Goal: Task Accomplishment & Management: Manage account settings

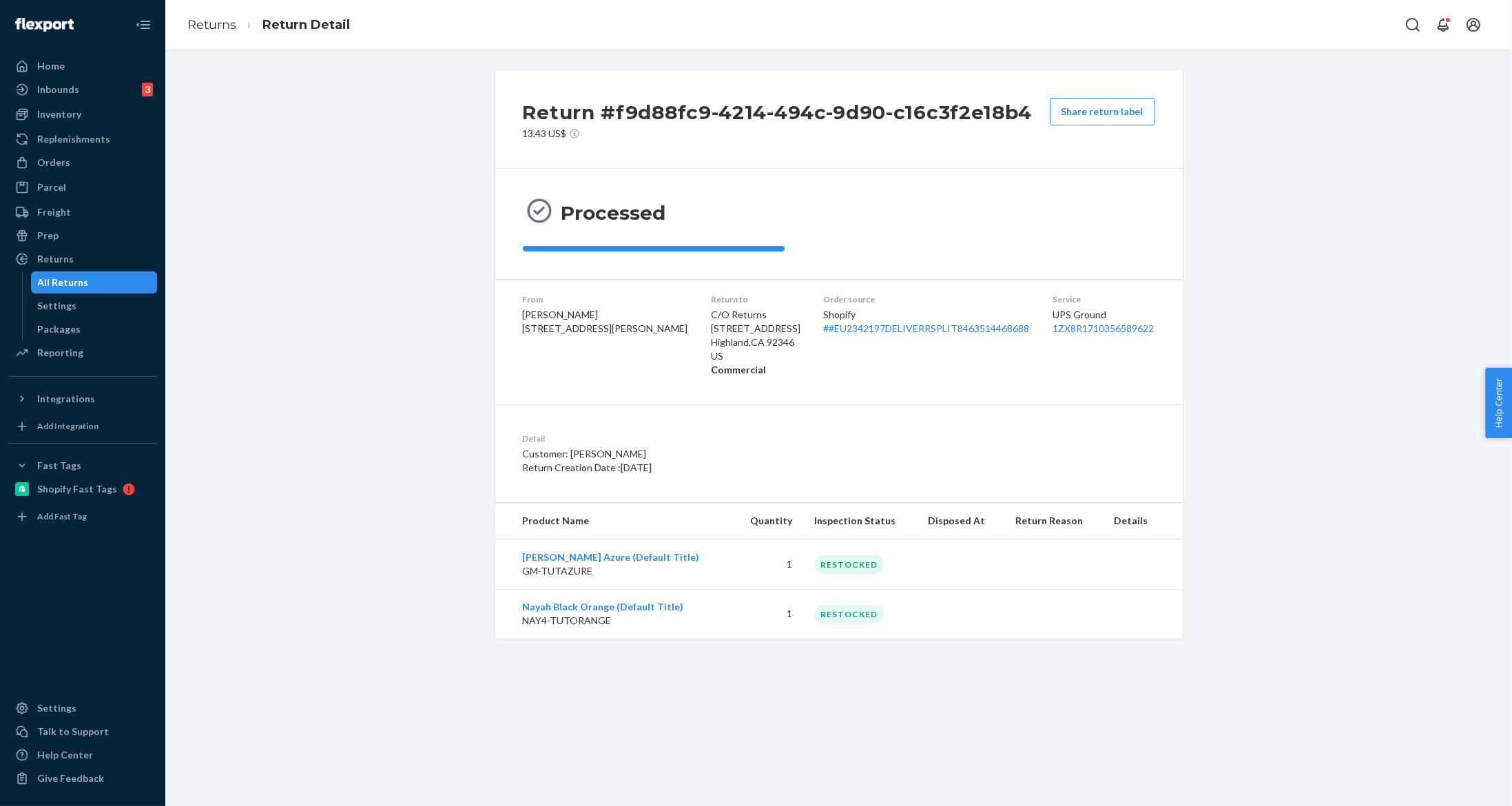
drag, startPoint x: 106, startPoint y: 168, endPoint x: 387, endPoint y: 65, distance: 299.3
click at [105, 167] on div "Orders" at bounding box center [82, 162] width 146 height 19
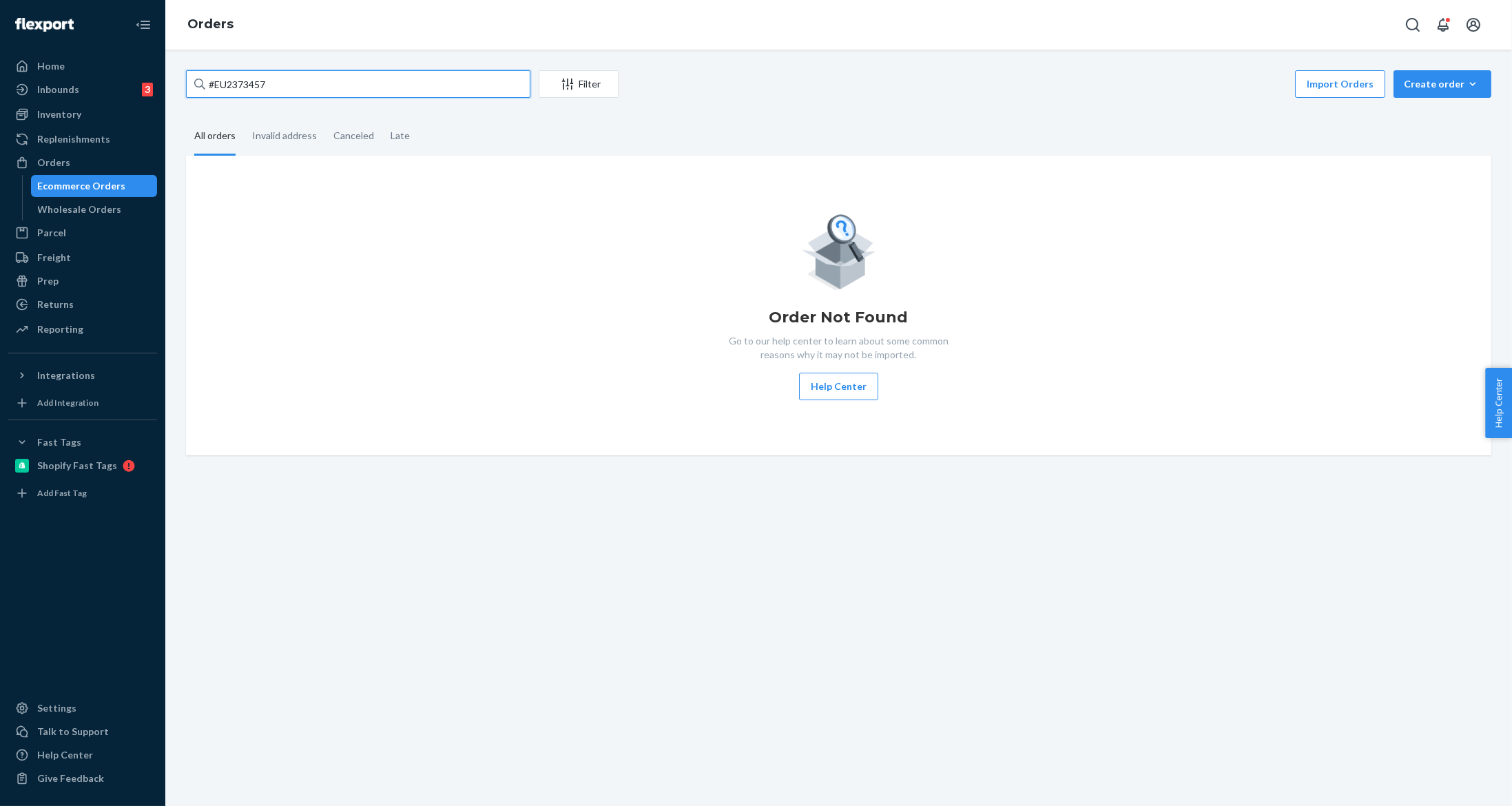
click at [375, 82] on input "#EU2373457" at bounding box center [358, 84] width 344 height 27
paste input "86578"
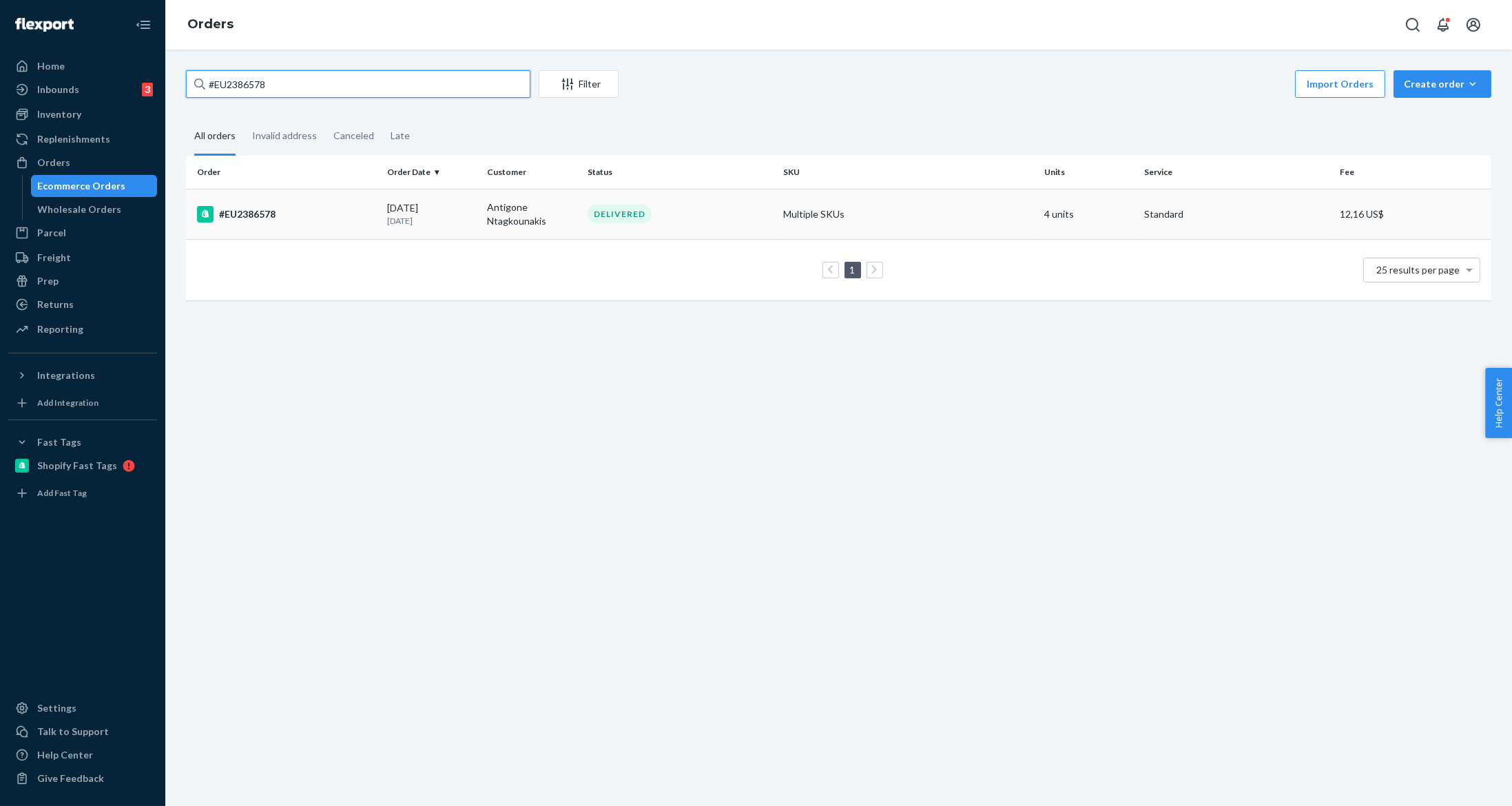
type input "#EU2386578"
click at [422, 208] on div "09/17/2025 5 days ago" at bounding box center [431, 214] width 89 height 26
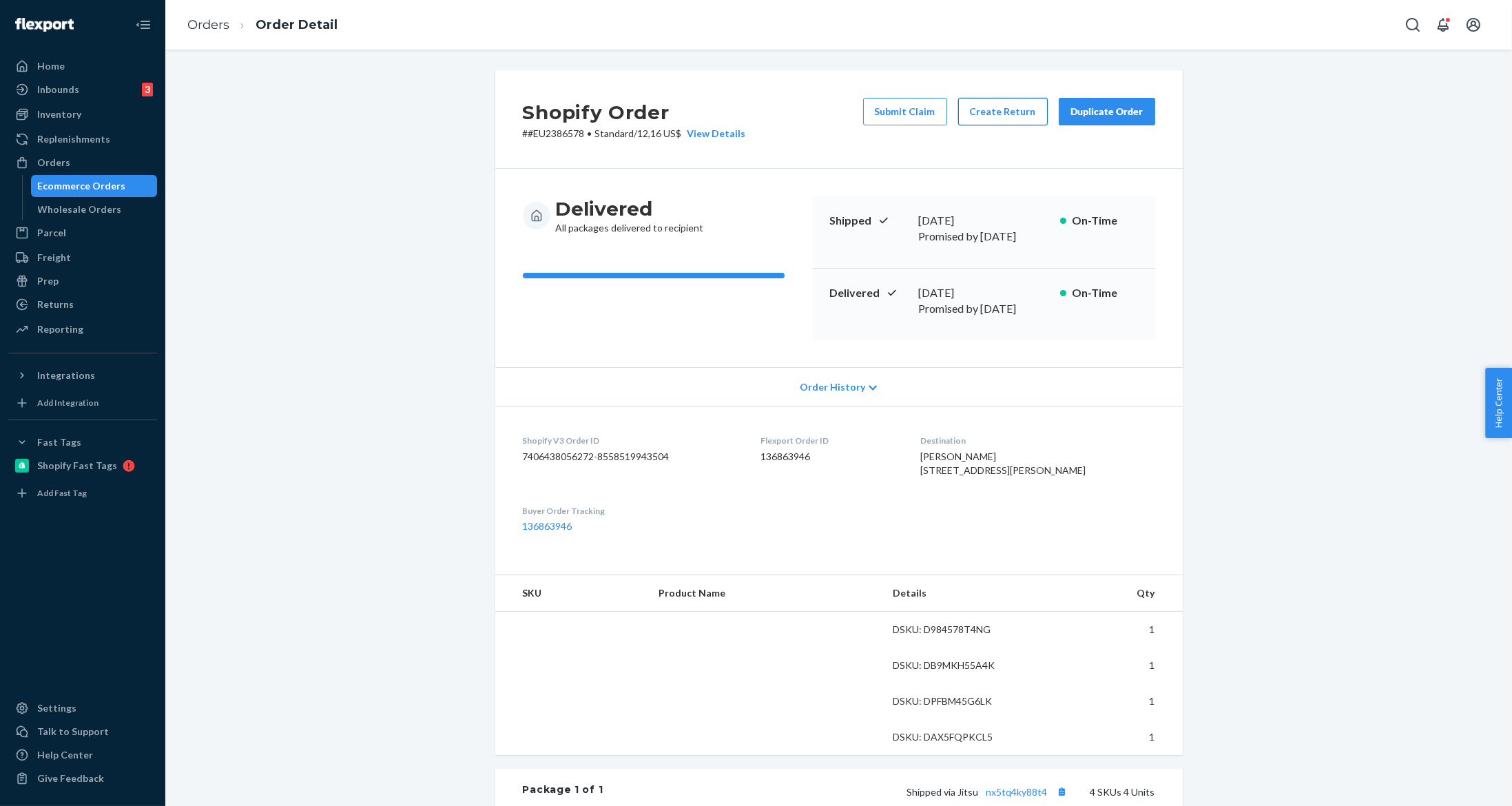
click at [996, 101] on button "Create Return" at bounding box center [1004, 112] width 90 height 27
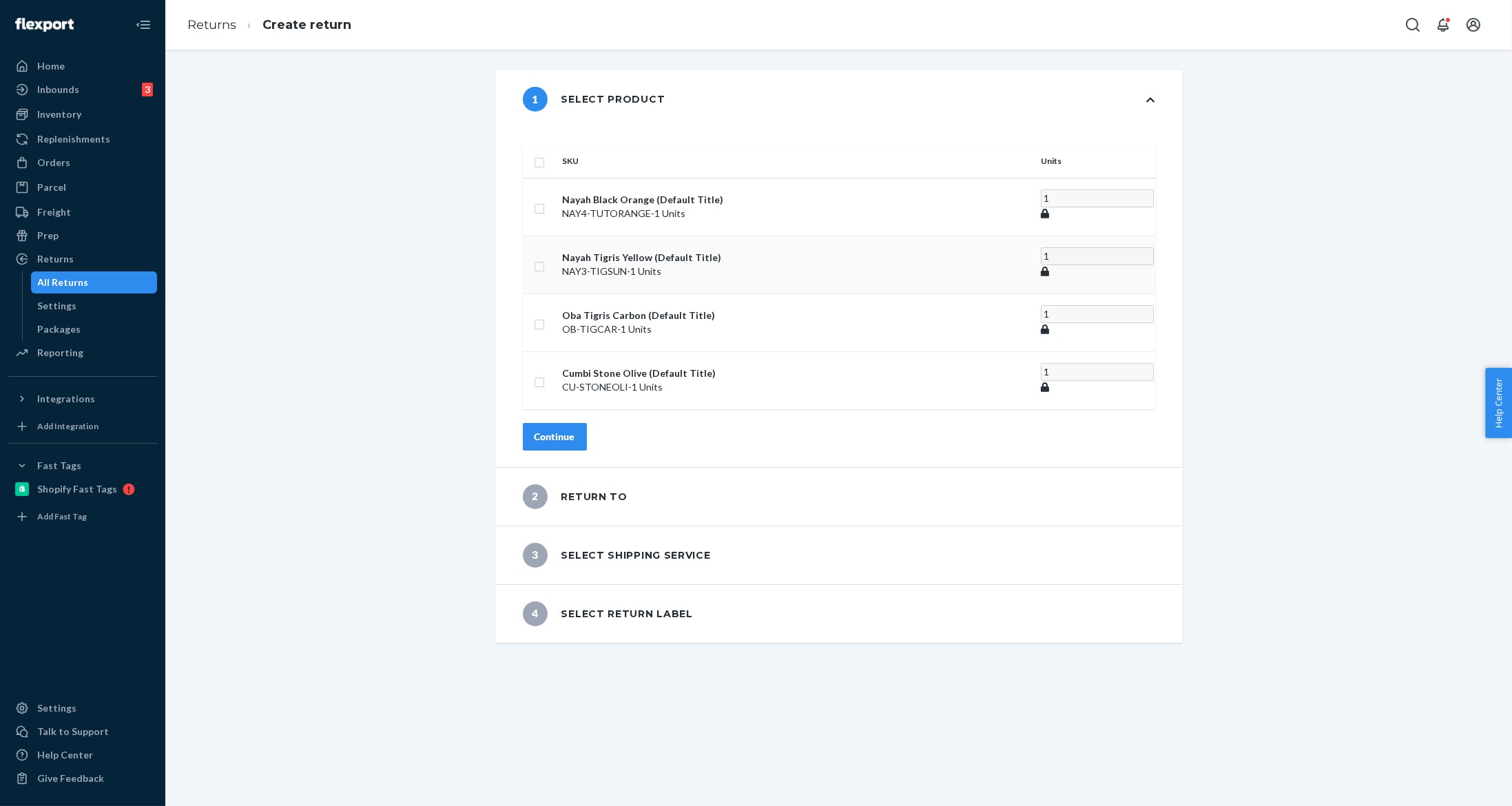
drag, startPoint x: 567, startPoint y: 243, endPoint x: 558, endPoint y: 215, distance: 29.4
click at [545, 257] on input "checkbox" at bounding box center [539, 265] width 11 height 15
checkbox input "true"
click at [545, 311] on input "checkbox" at bounding box center [539, 319] width 11 height 15
checkbox input "true"
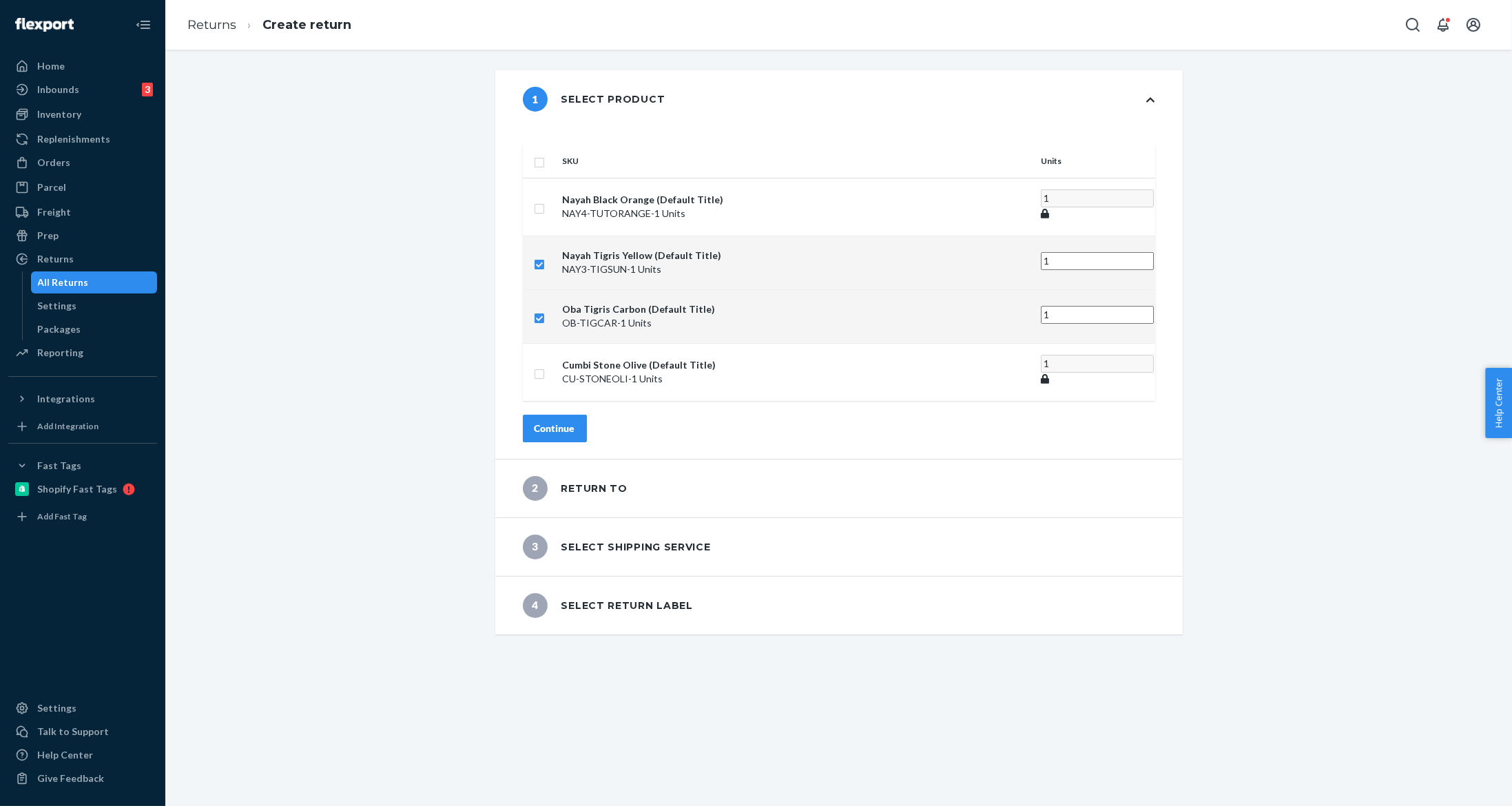
click at [572, 421] on div "Continue" at bounding box center [555, 428] width 40 height 14
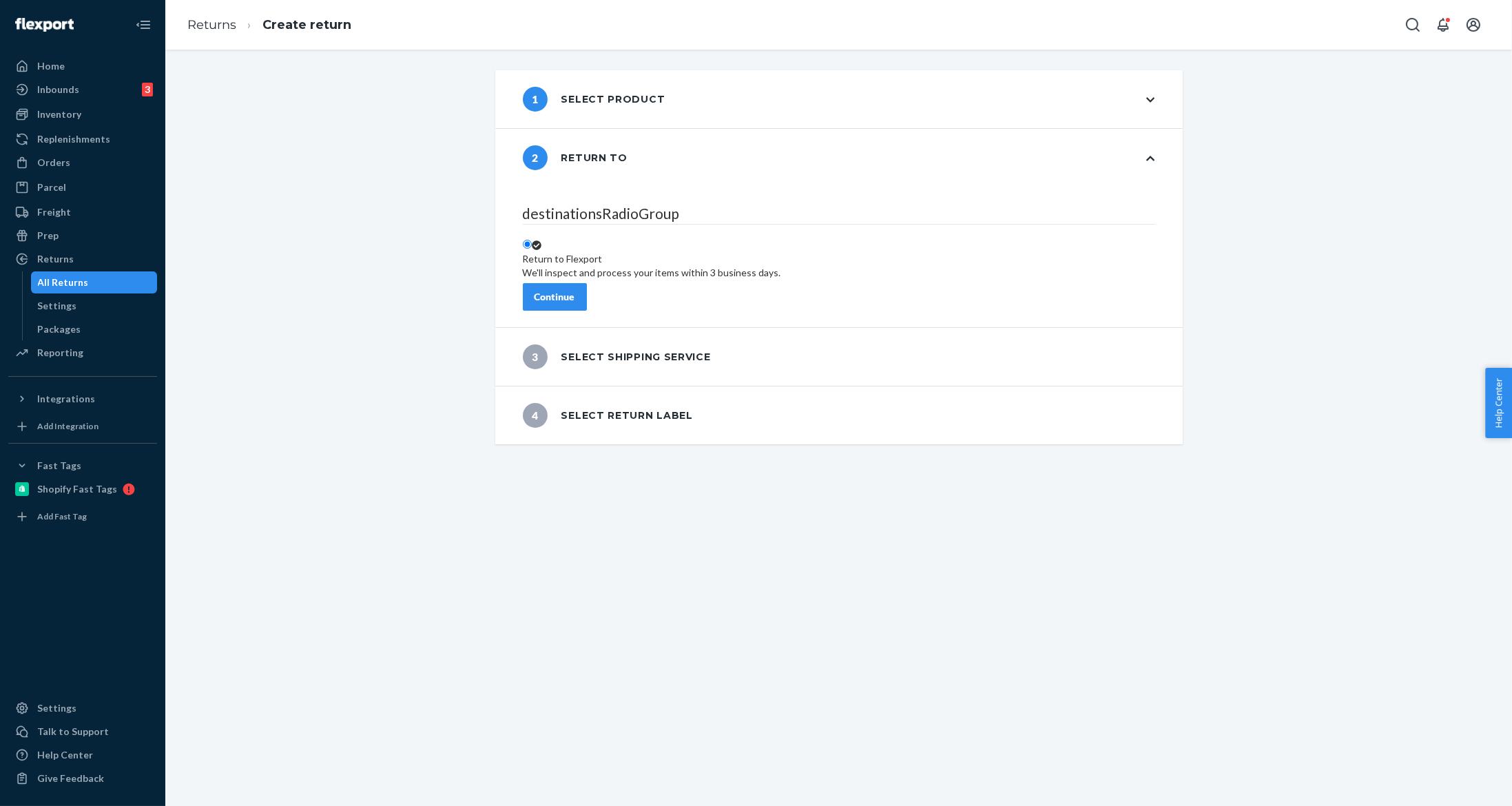
click at [583, 283] on button "Continue" at bounding box center [555, 297] width 64 height 27
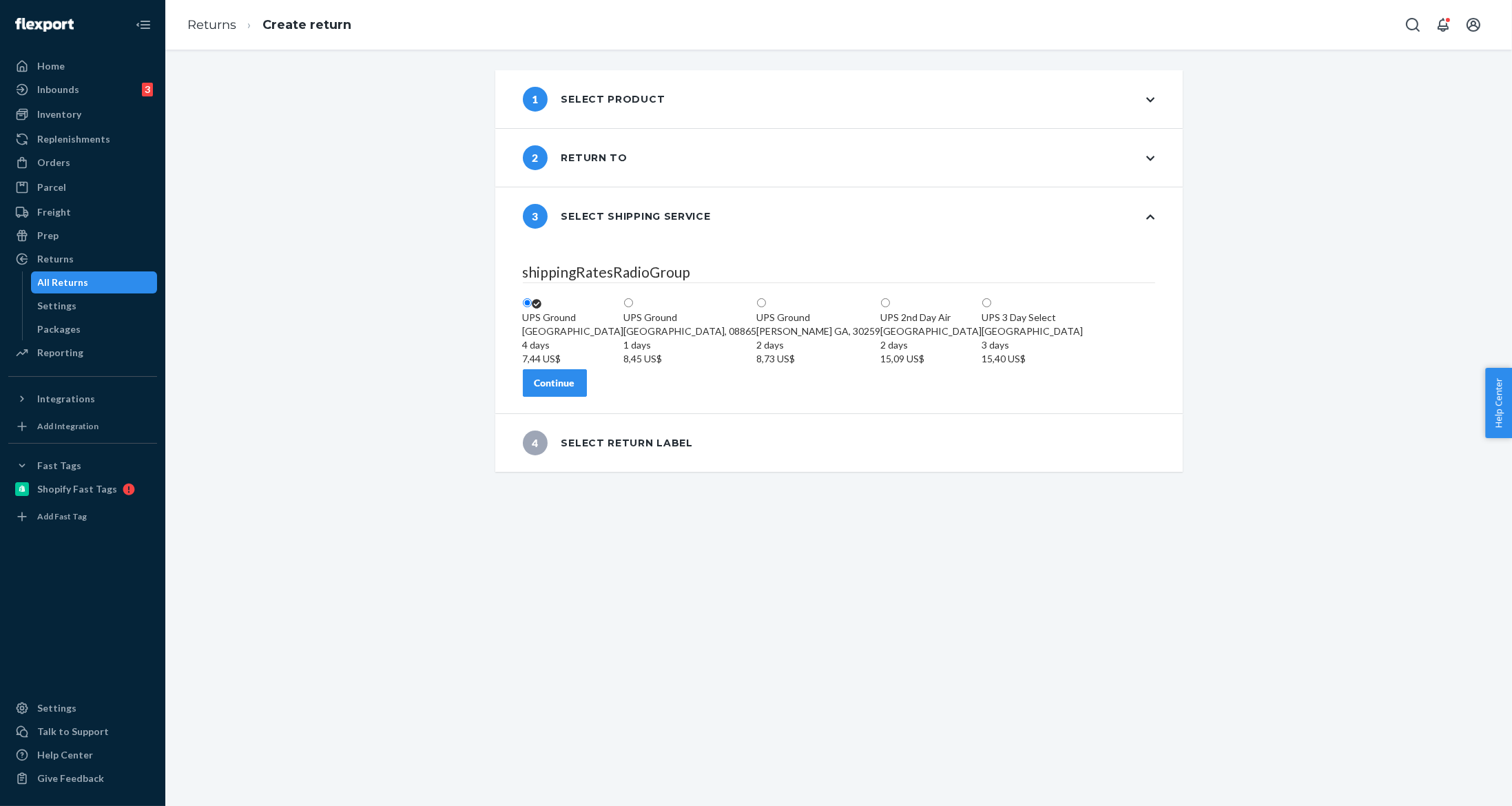
click at [575, 390] on div "Continue" at bounding box center [555, 383] width 40 height 14
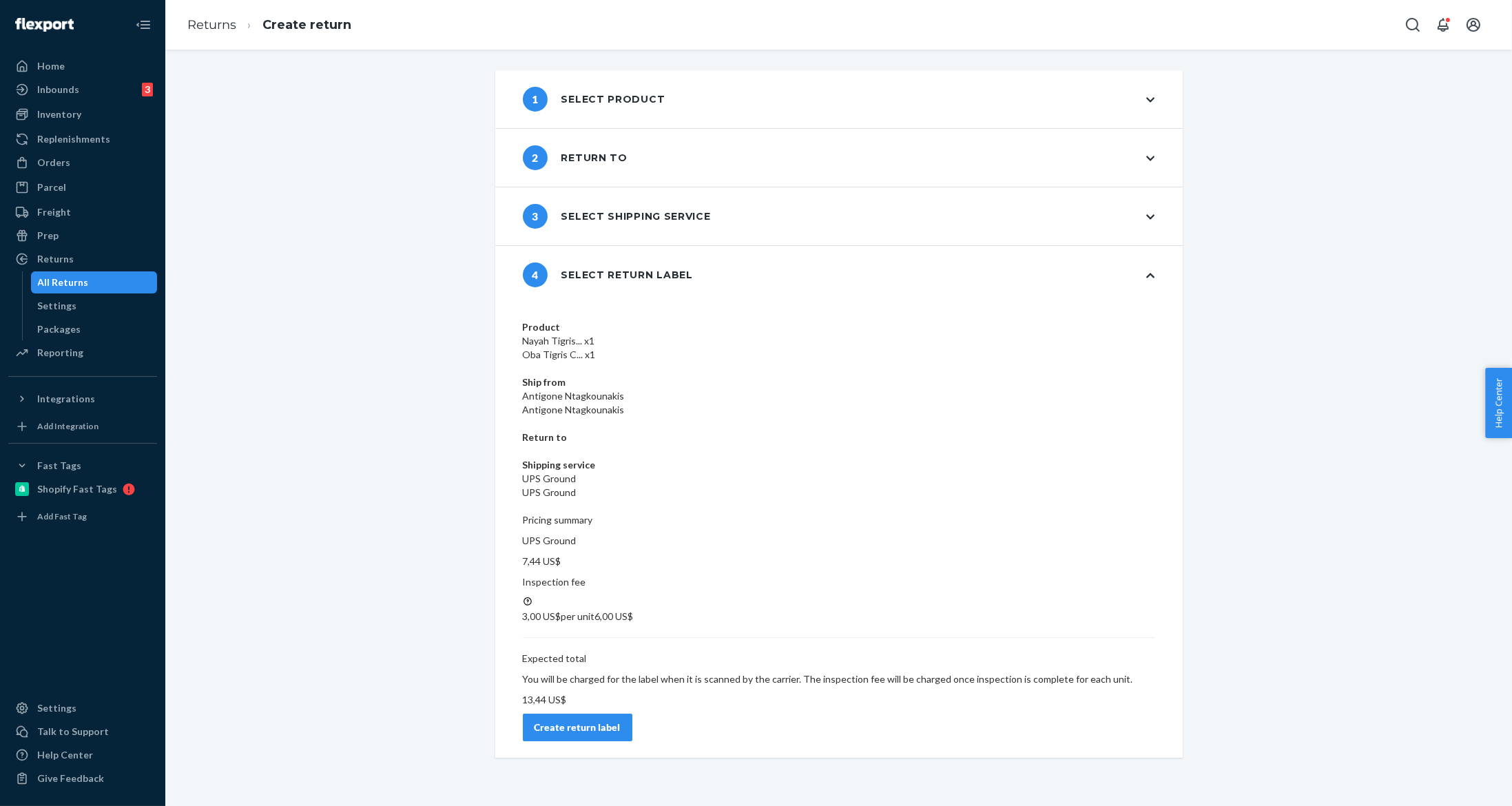
click at [633, 713] on button "Create return label" at bounding box center [578, 727] width 110 height 27
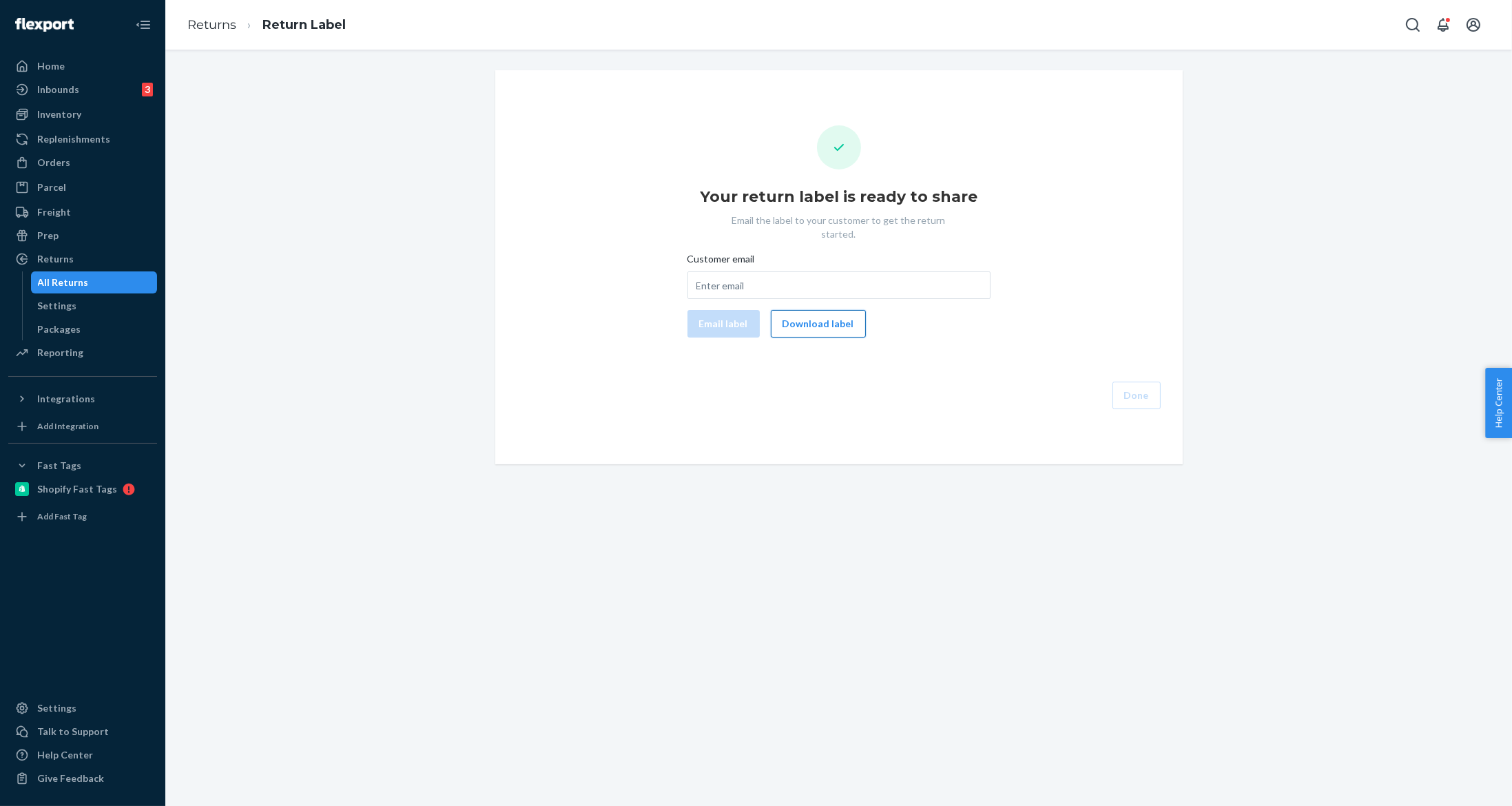
click at [778, 319] on button "Download label" at bounding box center [819, 324] width 95 height 27
click at [831, 271] on input "Customer email" at bounding box center [839, 285] width 303 height 27
paste input "[EMAIL_ADDRESS][DOMAIN_NAME]"
type input "[EMAIL_ADDRESS][DOMAIN_NAME]"
click at [694, 322] on button "Email label" at bounding box center [723, 324] width 72 height 27
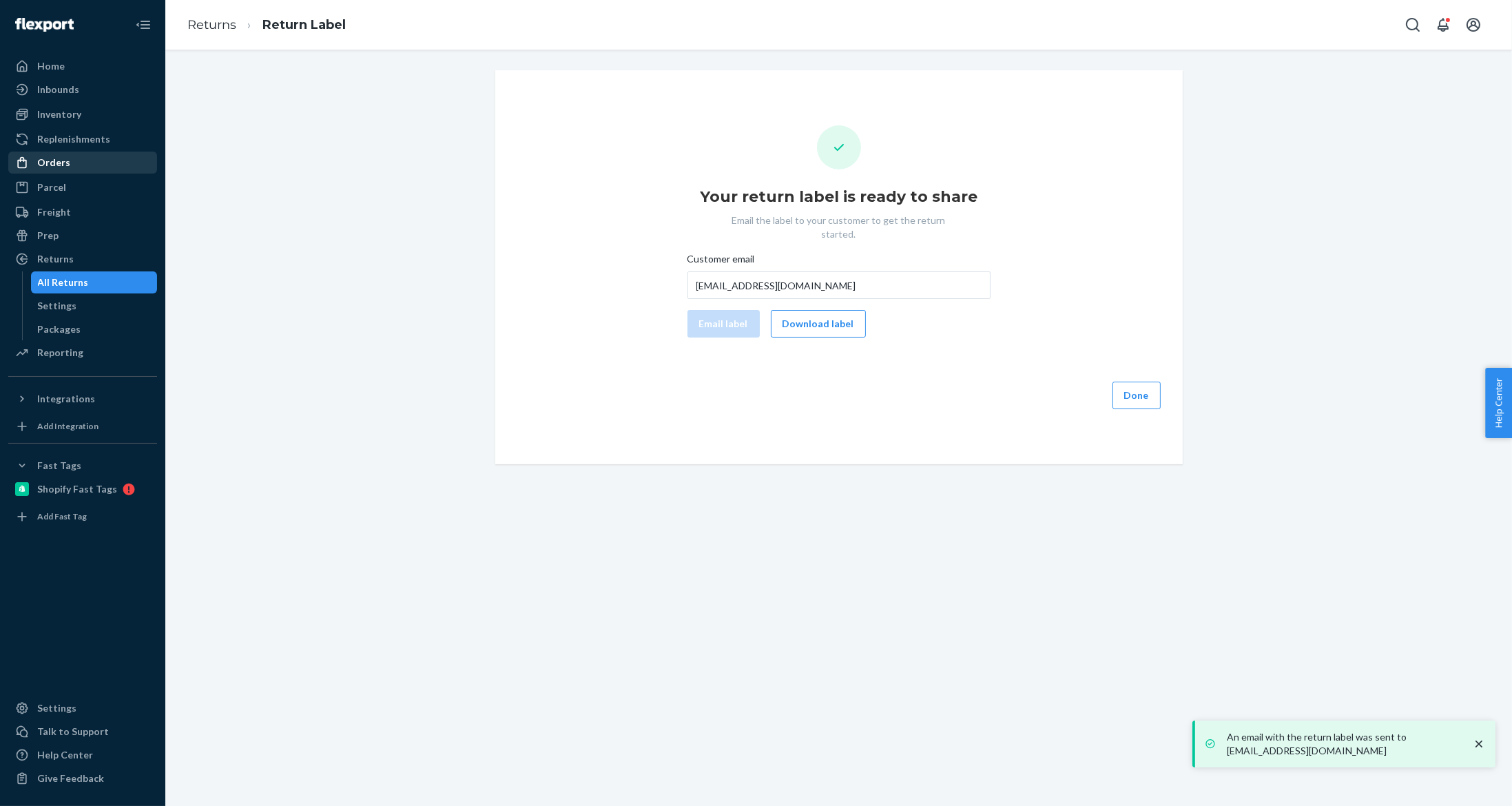
click at [68, 159] on div "Orders" at bounding box center [82, 162] width 146 height 19
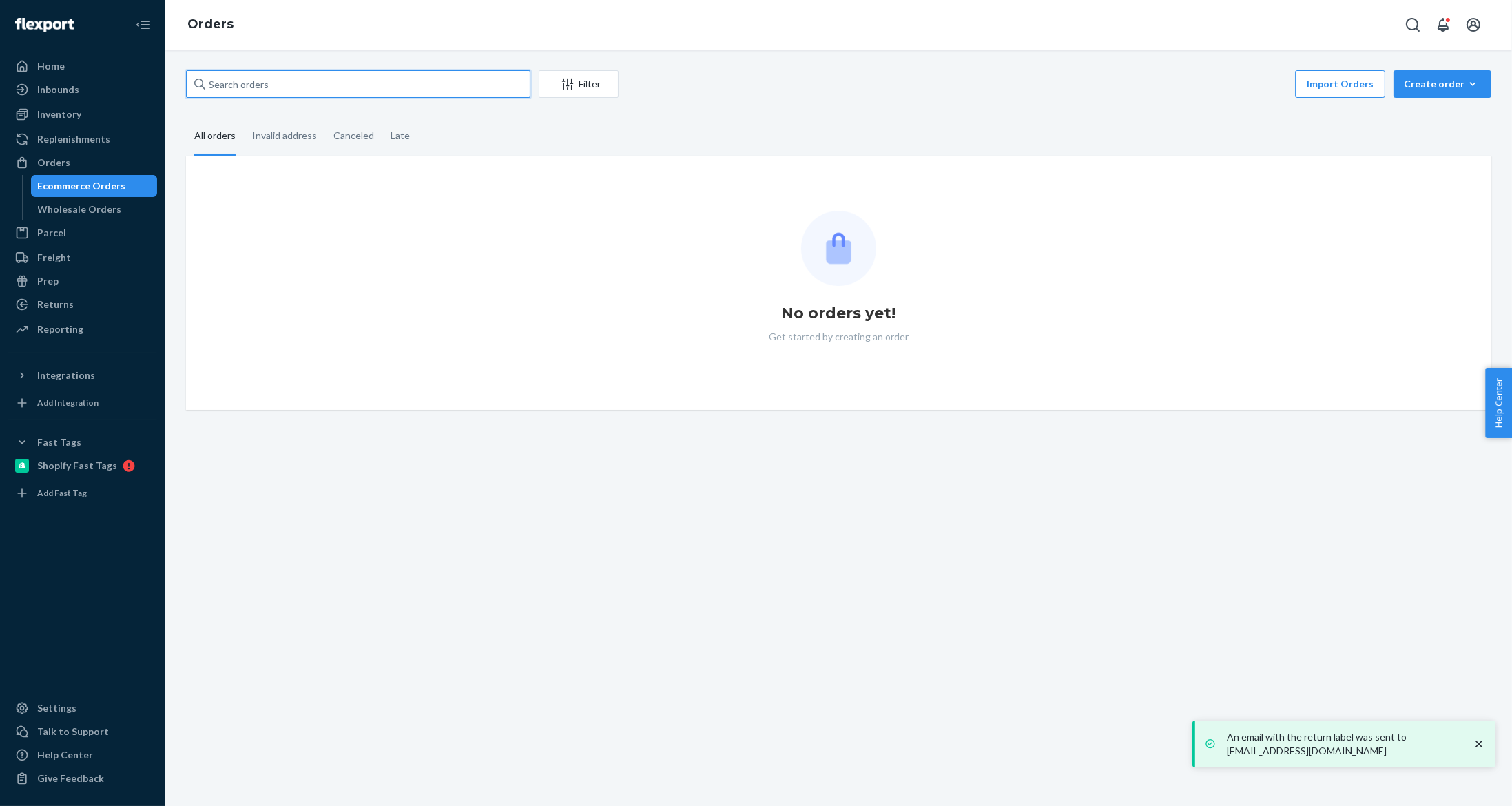
click at [380, 87] on input "text" at bounding box center [358, 84] width 344 height 27
paste input "#EU2377099"
type input "#EU2377099"
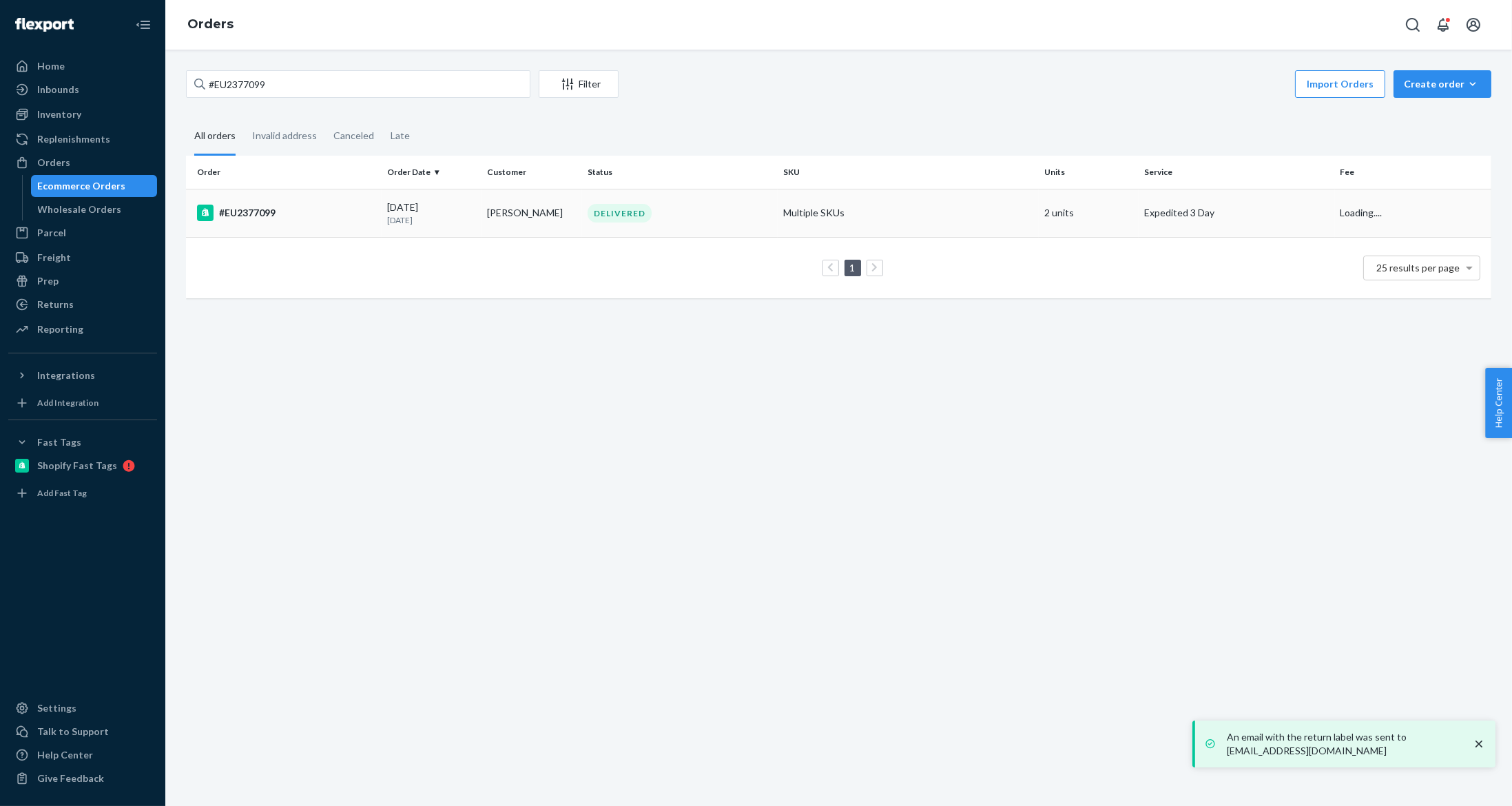
click at [640, 230] on td "DELIVERED" at bounding box center [680, 212] width 196 height 49
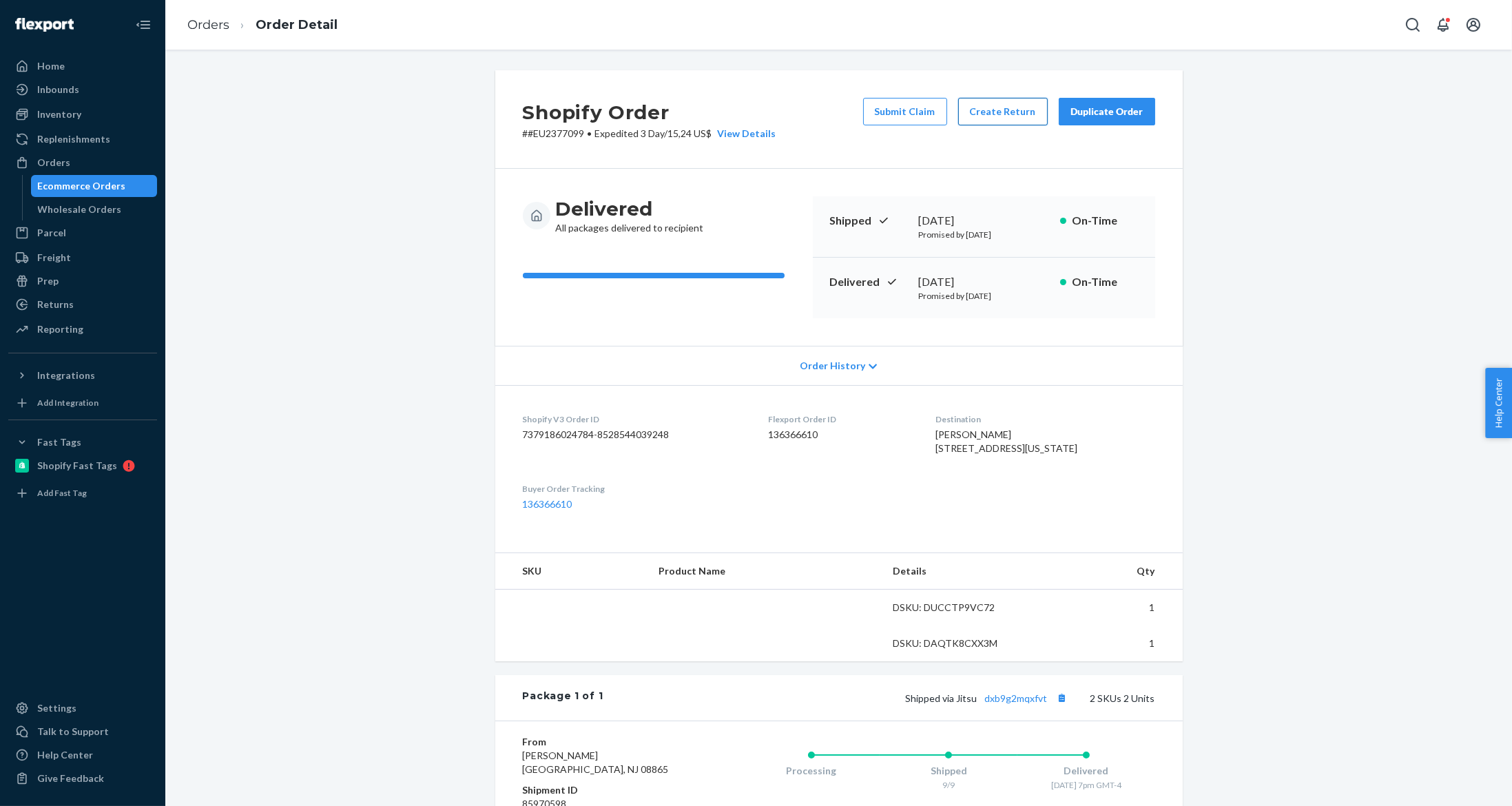
click at [992, 102] on button "Create Return" at bounding box center [1004, 112] width 90 height 27
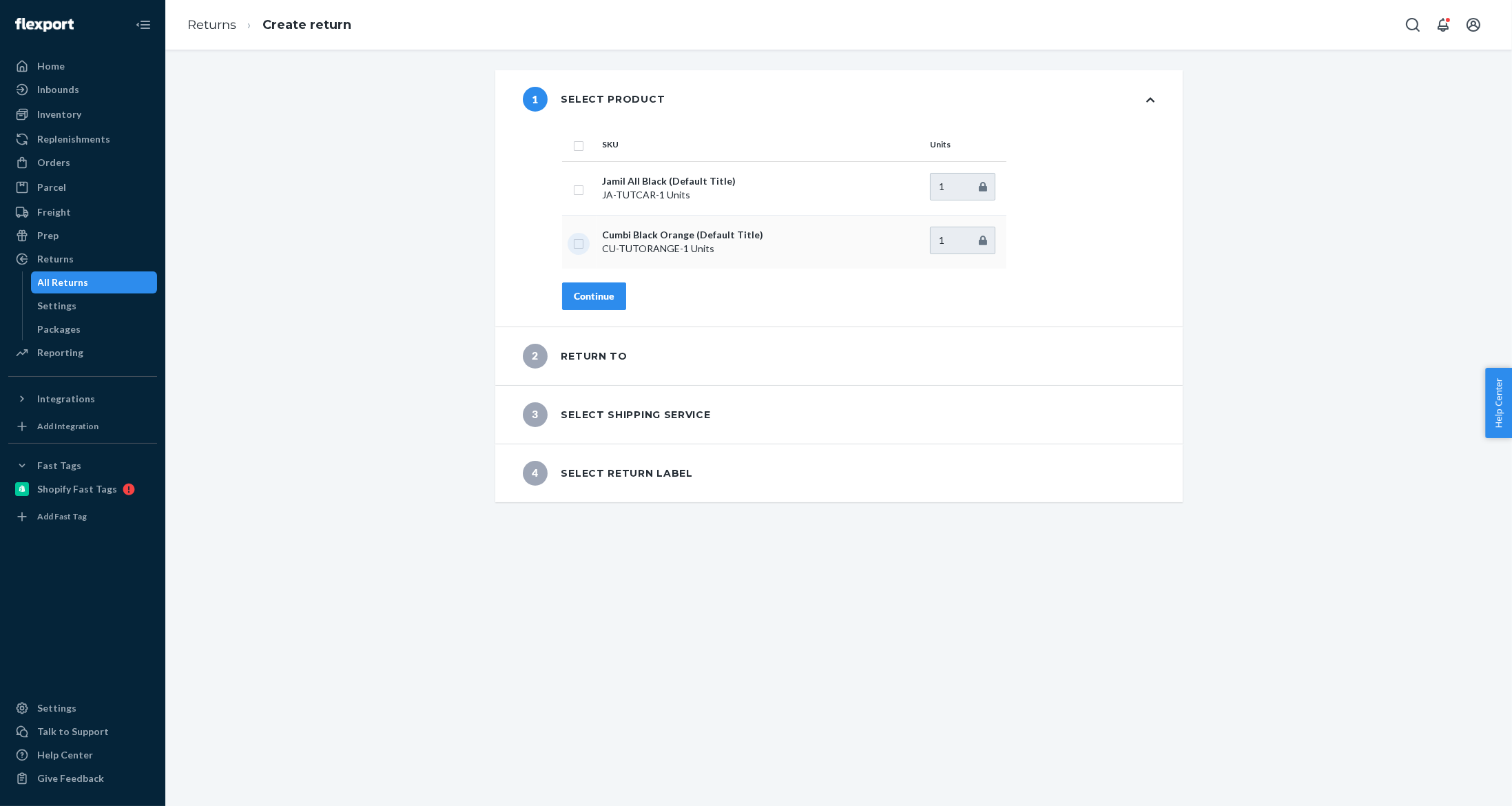
click at [573, 237] on input "checkbox" at bounding box center [579, 243] width 11 height 15
checkbox input "true"
click at [582, 289] on div "Continue" at bounding box center [594, 296] width 40 height 14
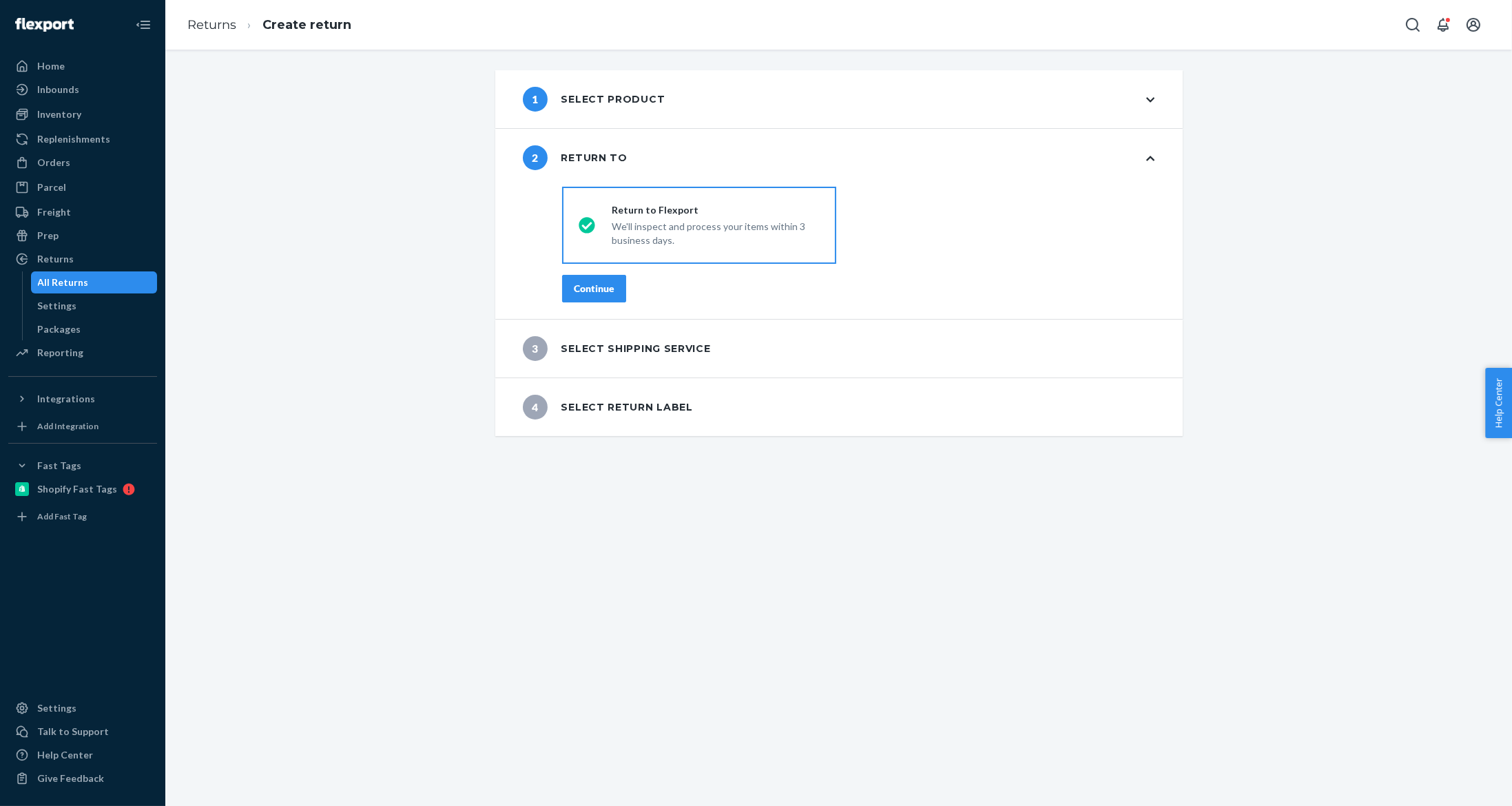
drag, startPoint x: 582, startPoint y: 288, endPoint x: 558, endPoint y: 285, distance: 24.2
click at [562, 285] on button "Continue" at bounding box center [594, 289] width 64 height 27
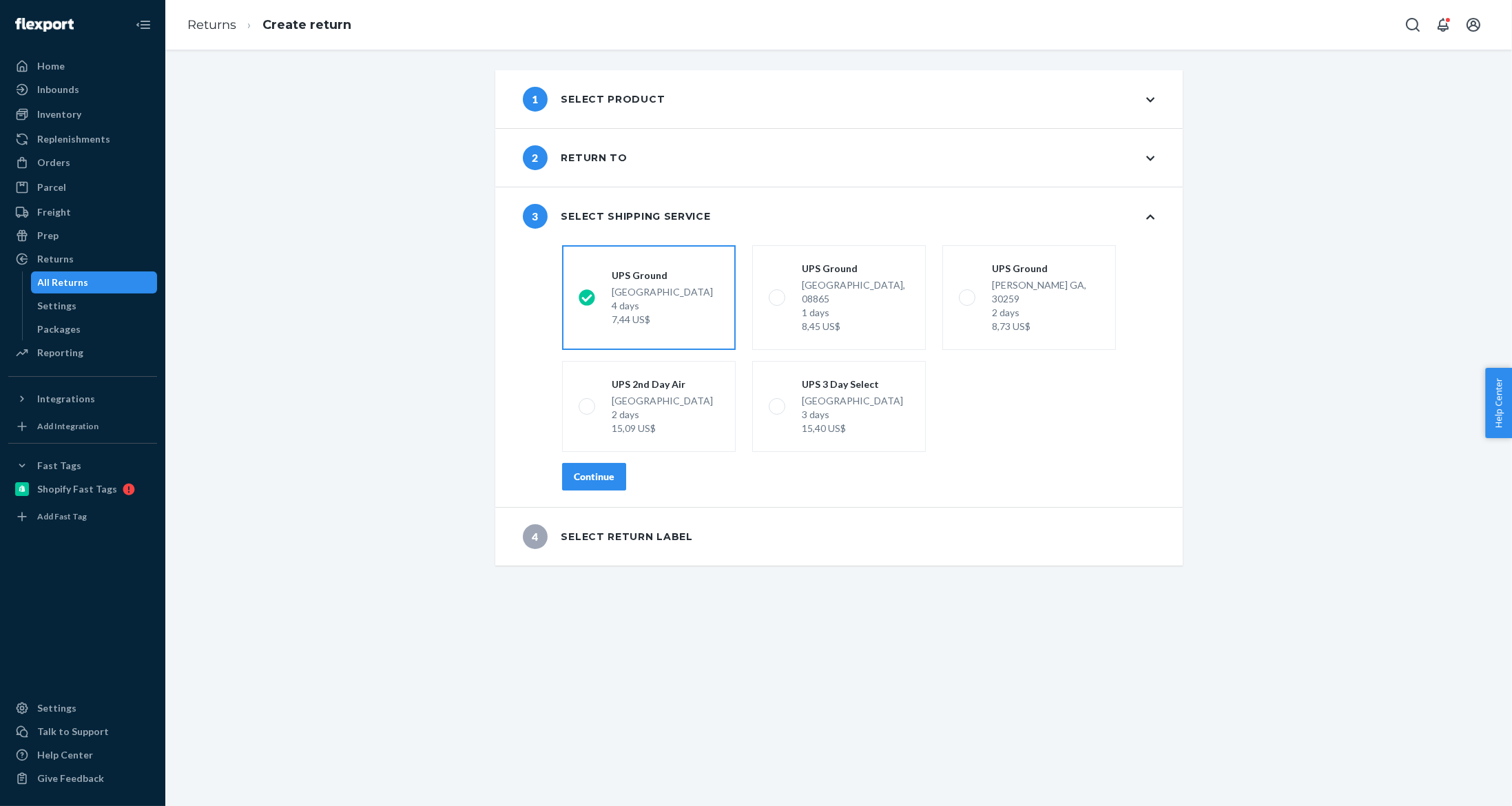
click at [579, 470] on div "Continue" at bounding box center [594, 476] width 40 height 14
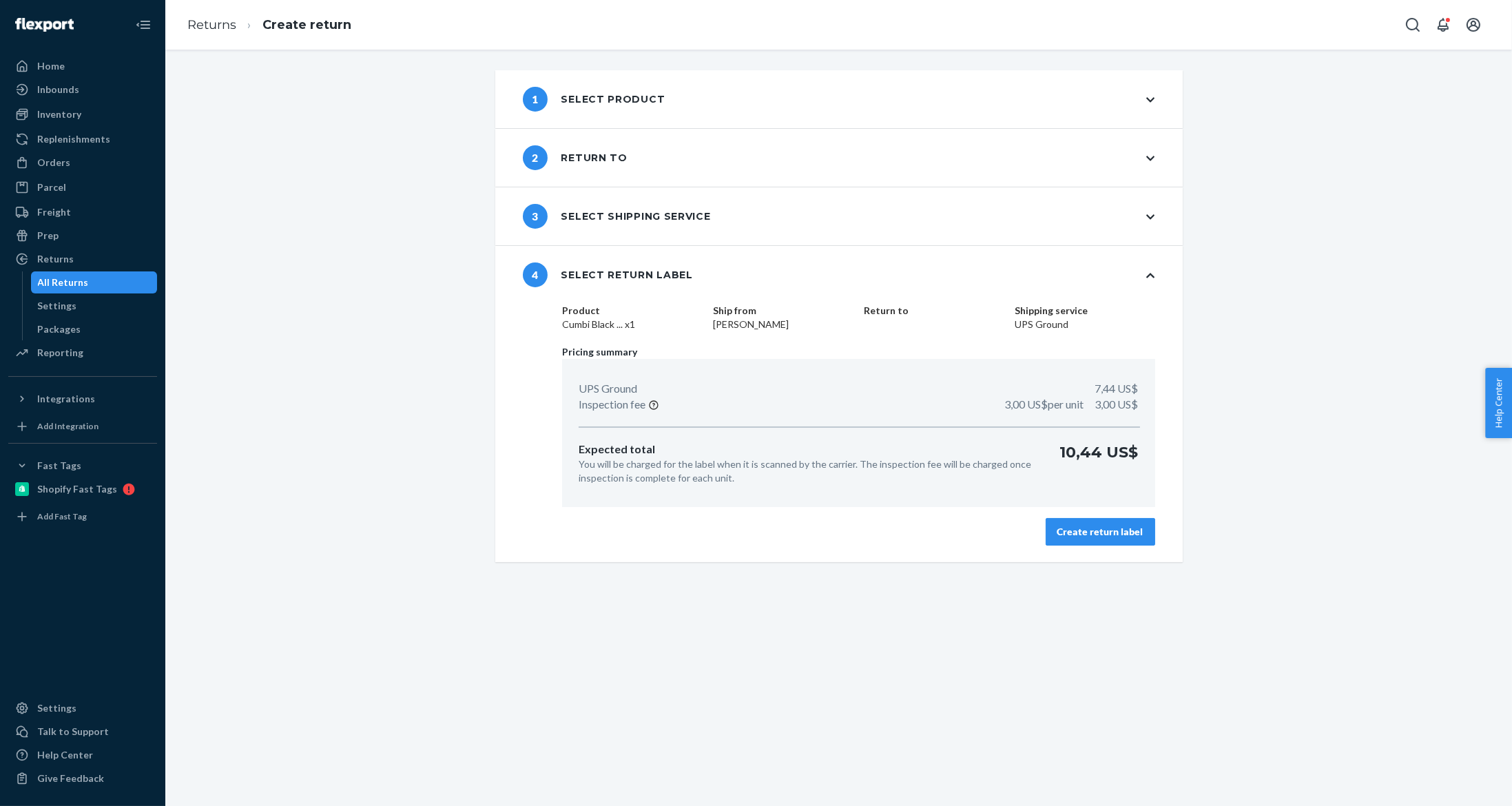
click at [1125, 532] on div "Create return label" at bounding box center [1101, 531] width 86 height 14
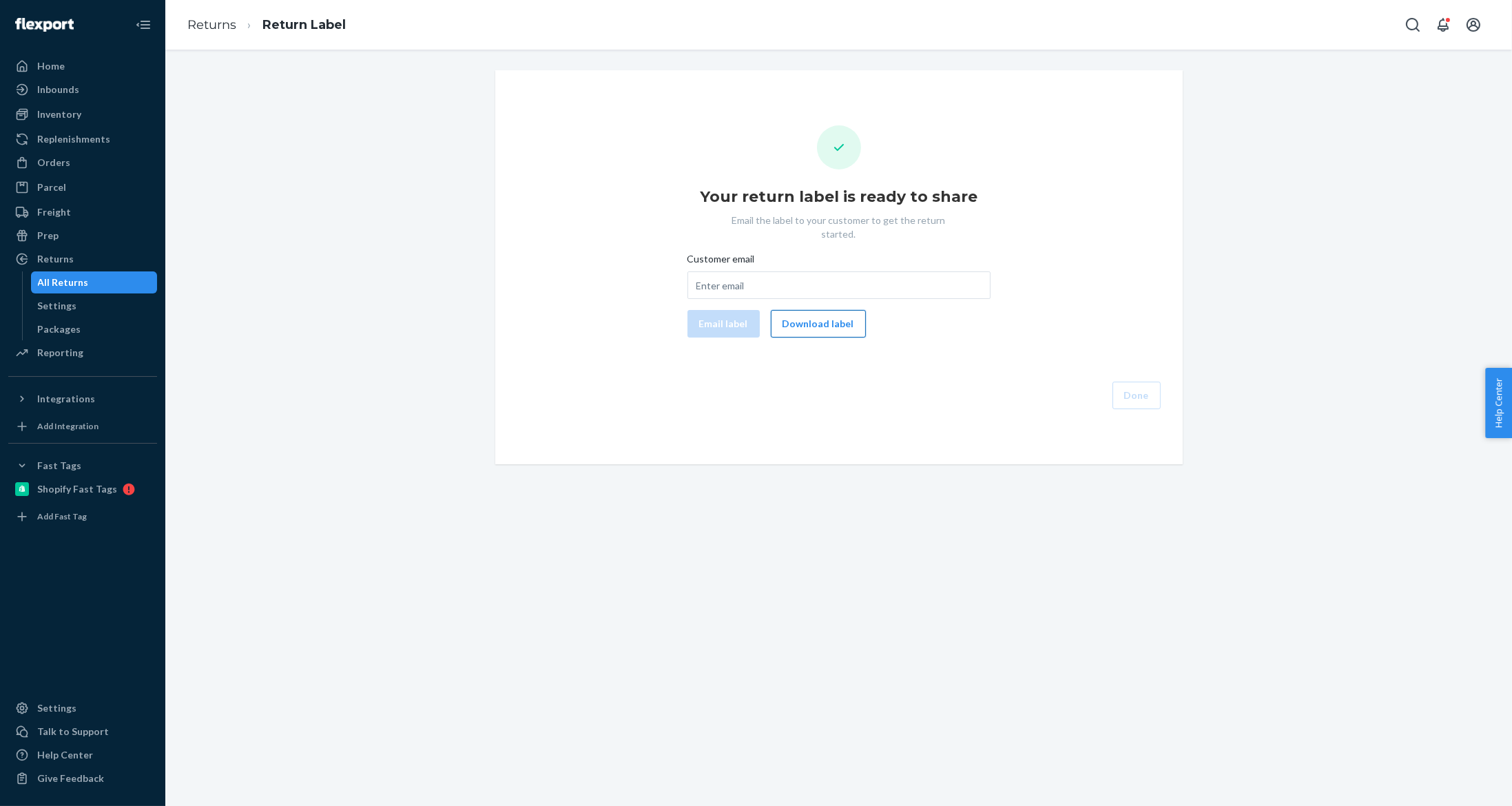
click at [792, 316] on button "Download label" at bounding box center [819, 324] width 95 height 27
click at [792, 254] on div "Customer email" at bounding box center [839, 261] width 303 height 19
click at [792, 271] on input "Customer email" at bounding box center [839, 285] width 303 height 27
click at [772, 274] on input "Customer email" at bounding box center [839, 285] width 303 height 27
paste input "emilie.ngy@icloud.com"
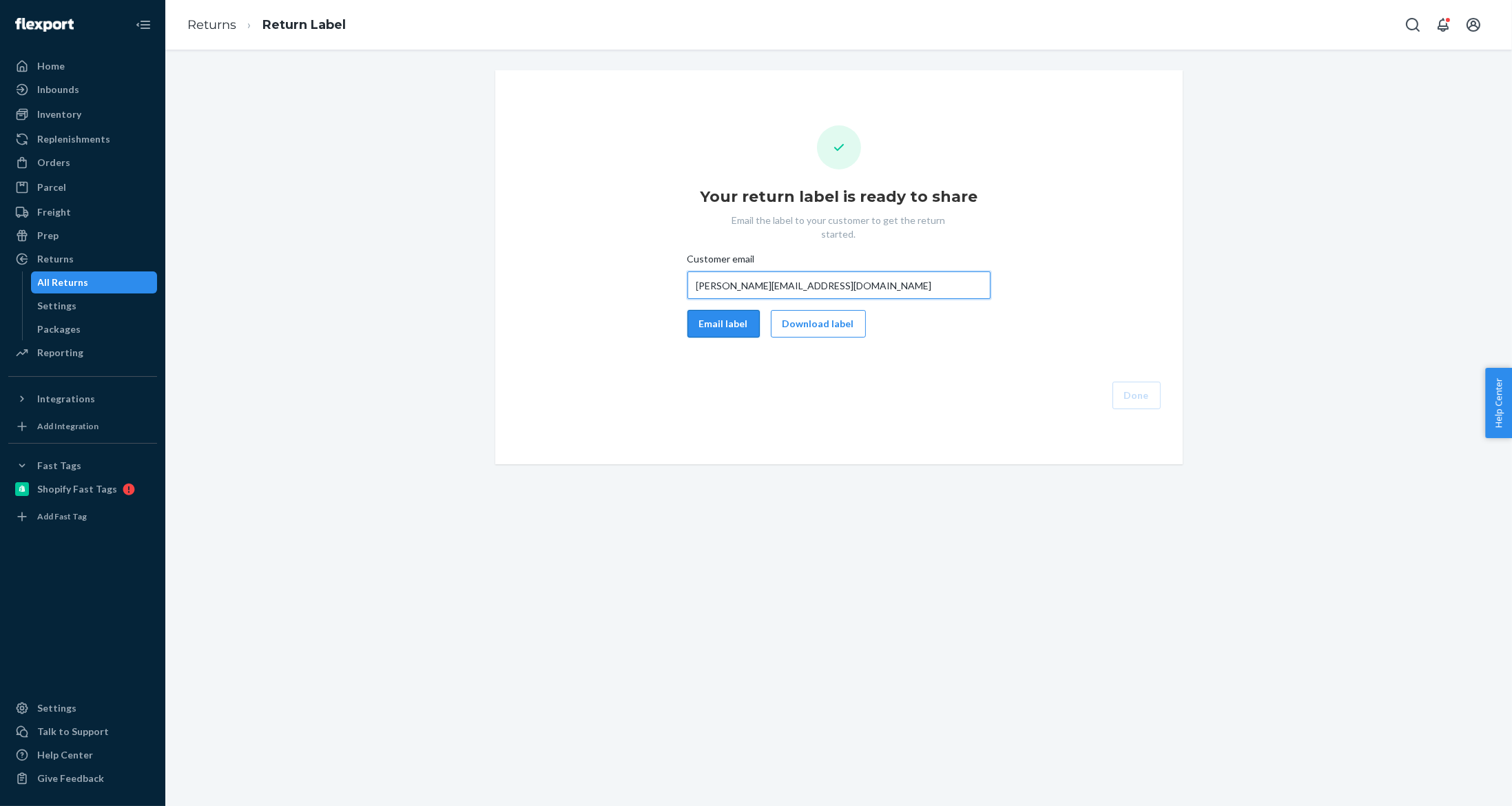
type input "emilie.ngy@icloud.com"
click at [723, 312] on button "Email label" at bounding box center [723, 324] width 72 height 27
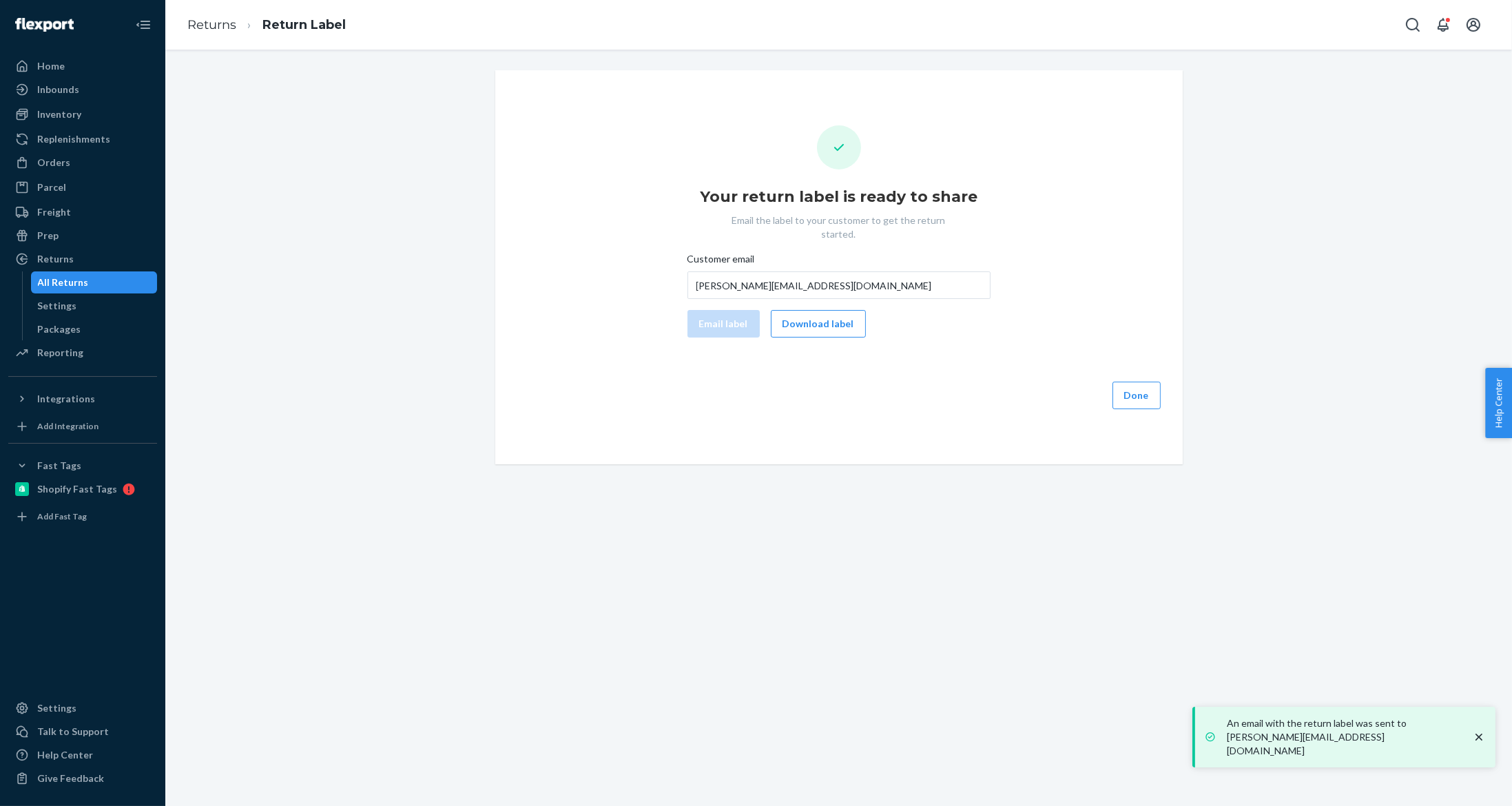
click at [71, 278] on div "All Returns" at bounding box center [63, 282] width 51 height 14
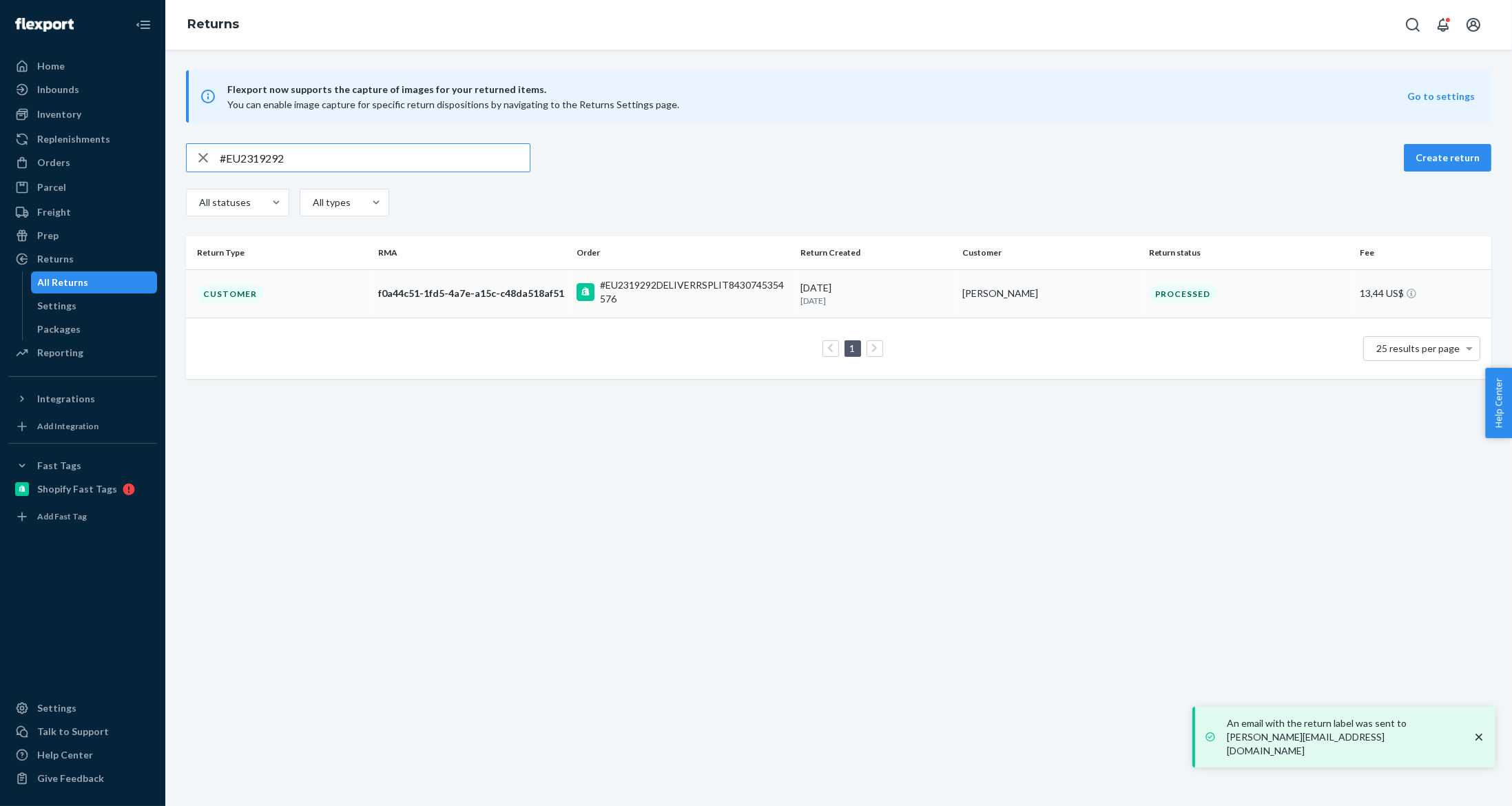
type input "#EU2319292"
click at [407, 290] on div "f0a44c51-1fd5-4a7e-a15c-c48da518af51" at bounding box center [472, 293] width 188 height 14
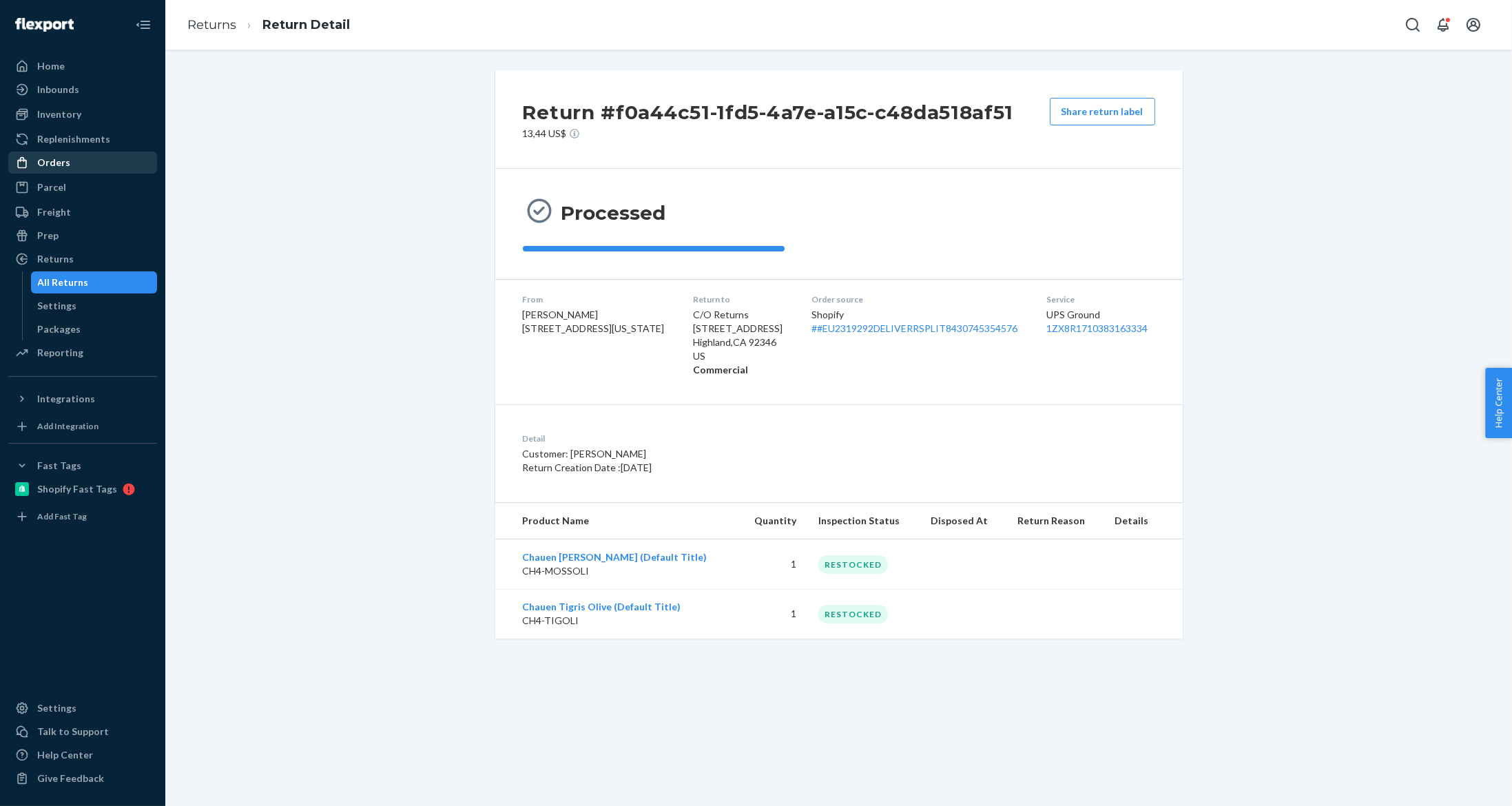
click at [81, 168] on div "Orders" at bounding box center [82, 162] width 146 height 19
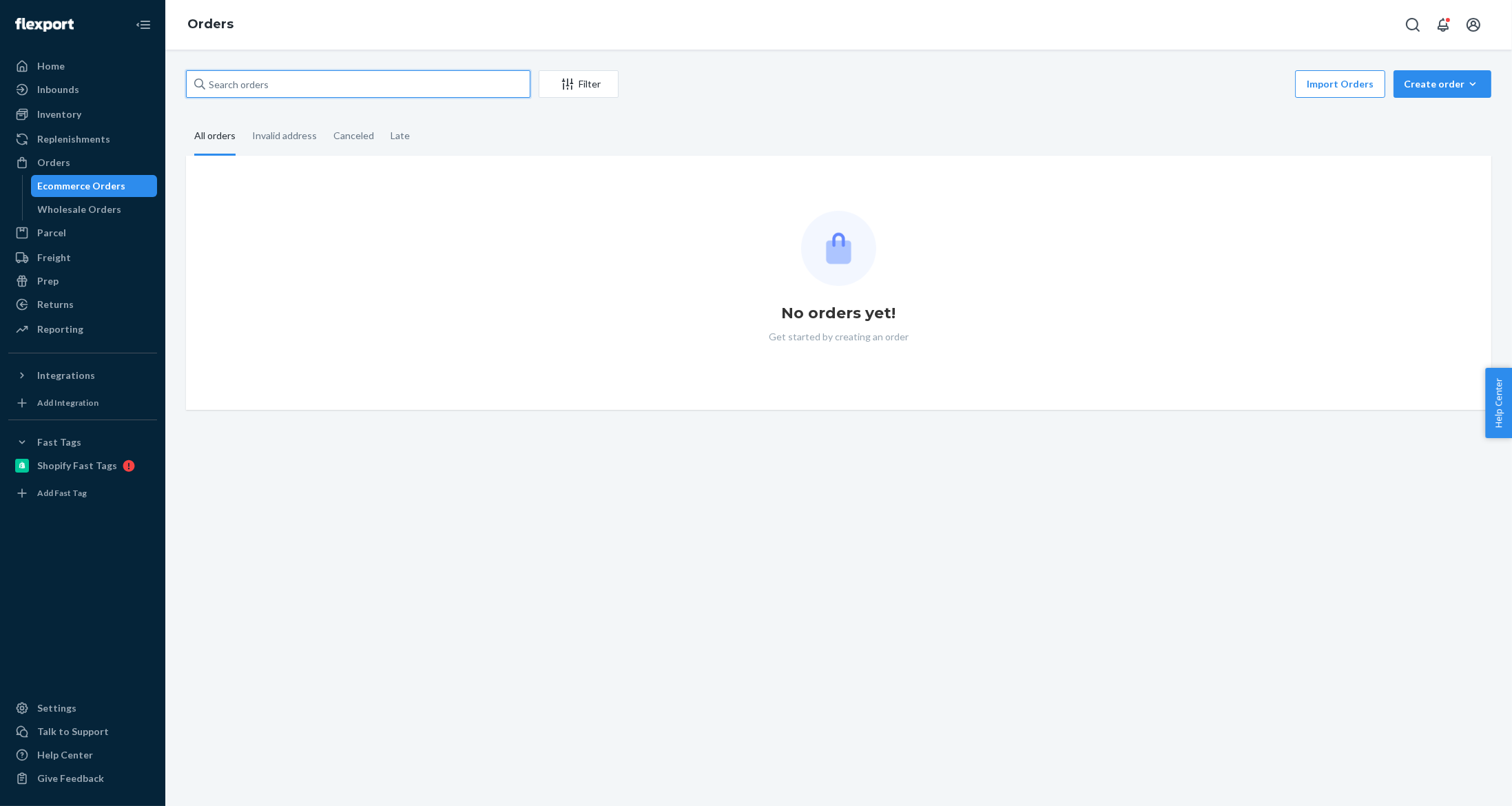
click at [291, 90] on input "text" at bounding box center [358, 84] width 344 height 27
paste input "EU2369753"
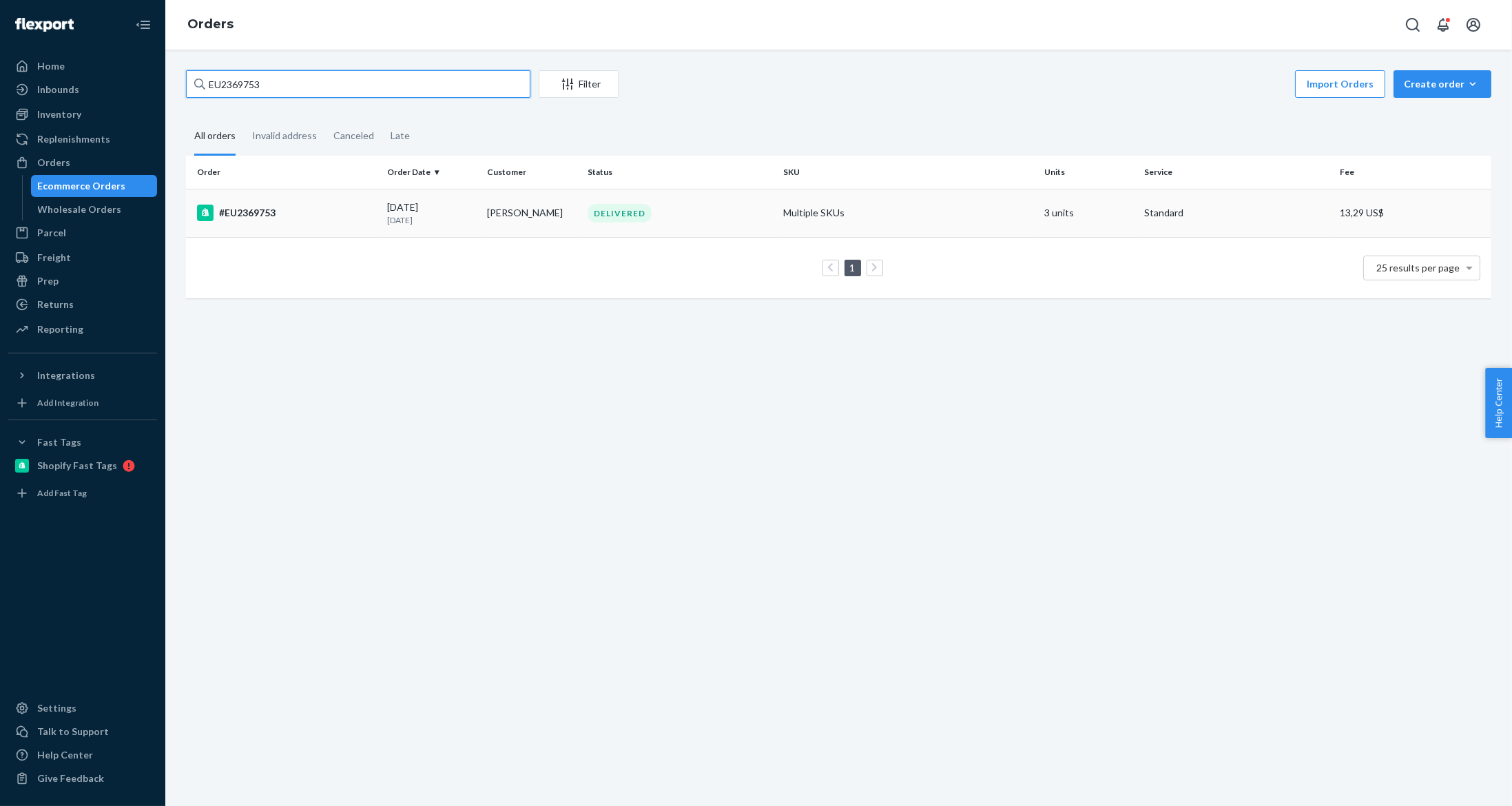
type input "EU2369753"
click at [445, 215] on p "20 days ago" at bounding box center [431, 220] width 89 height 12
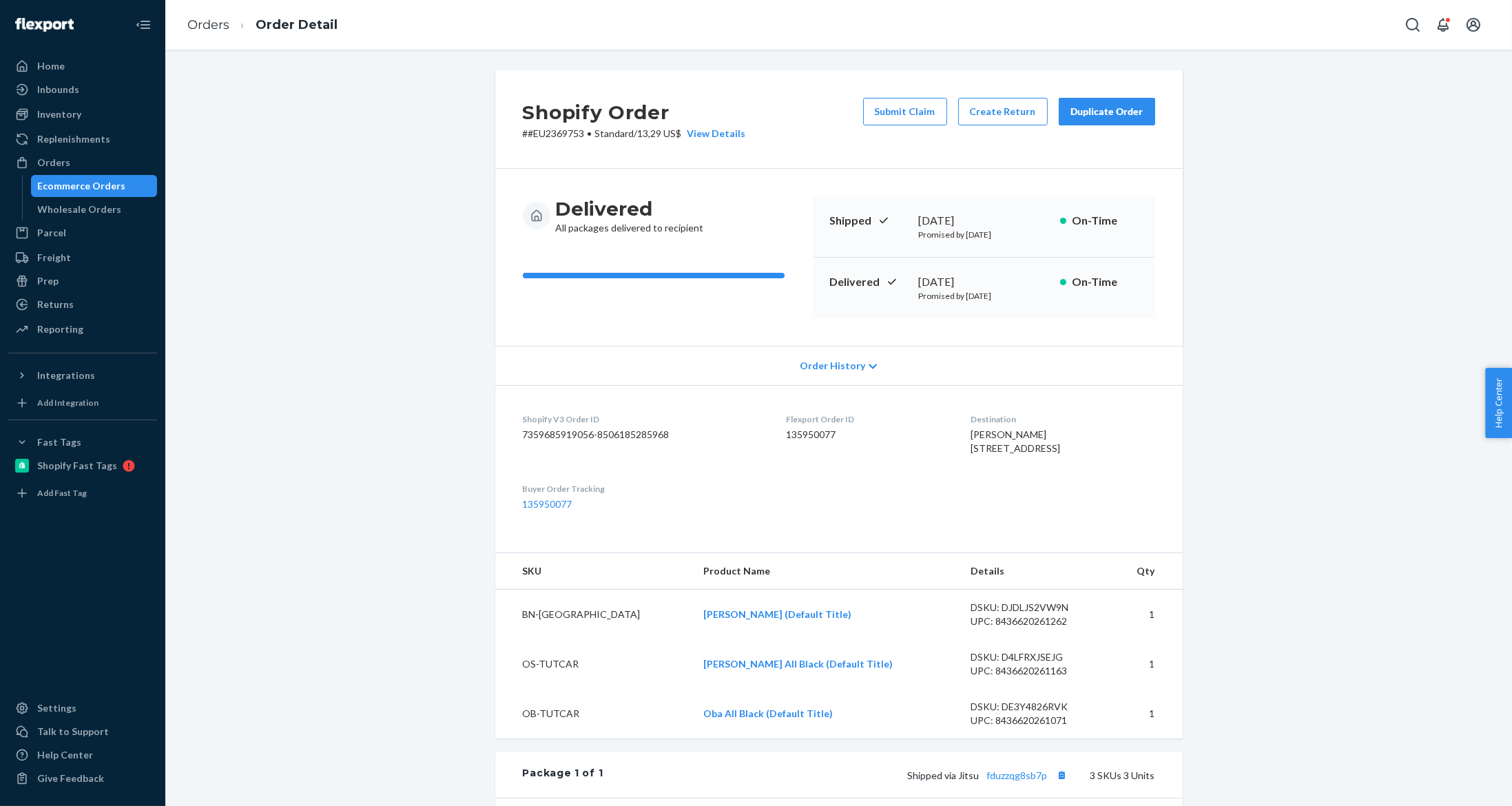
click at [976, 128] on div "Submit Claim Create Return Duplicate Order" at bounding box center [1009, 119] width 303 height 43
click at [980, 123] on button "Create Return" at bounding box center [1004, 112] width 90 height 27
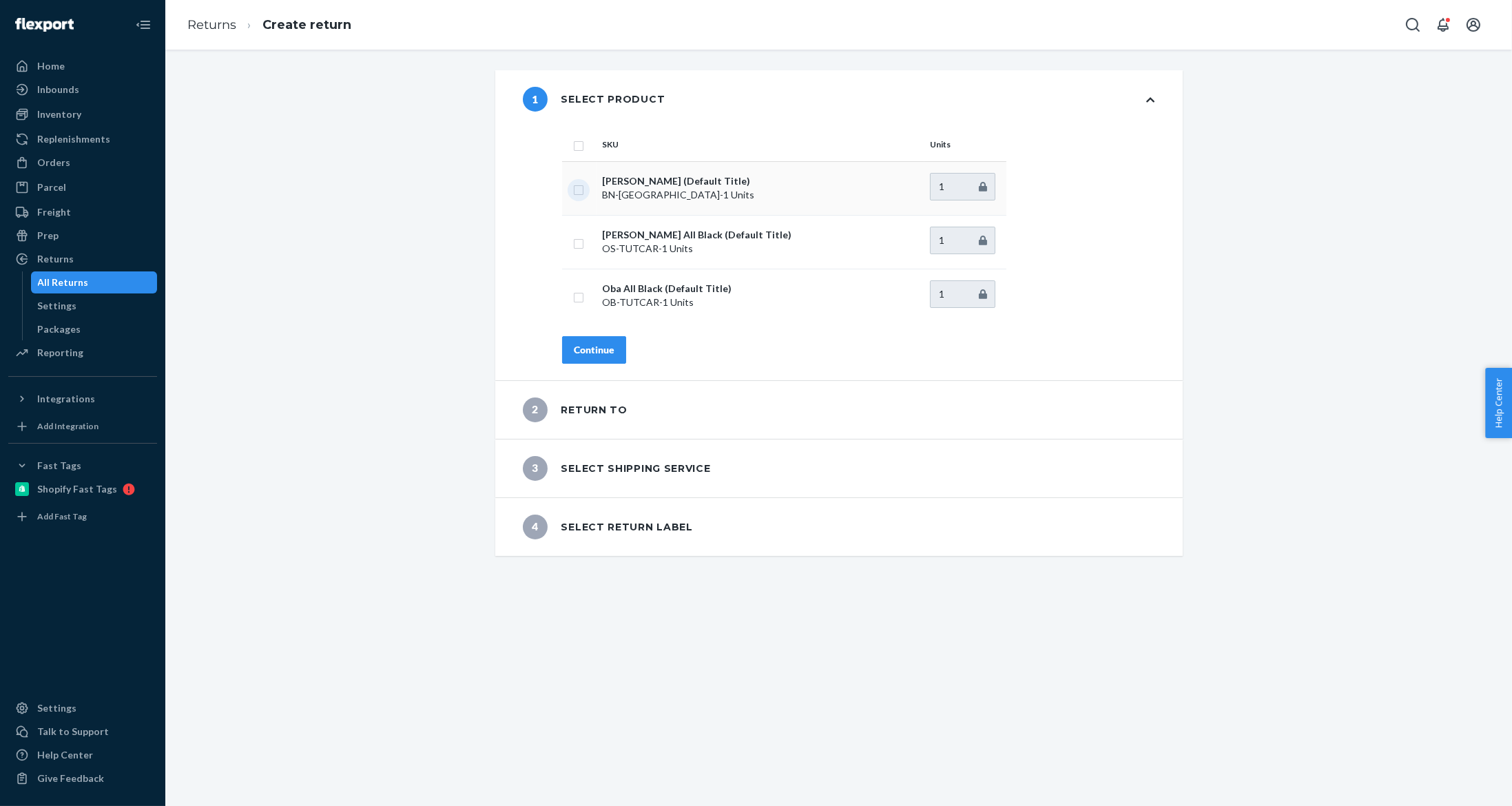
click at [573, 191] on input "checkbox" at bounding box center [579, 189] width 11 height 15
checkbox input "true"
click at [569, 305] on td at bounding box center [580, 295] width 35 height 54
click at [573, 295] on input "checkbox" at bounding box center [579, 296] width 11 height 15
checkbox input "true"
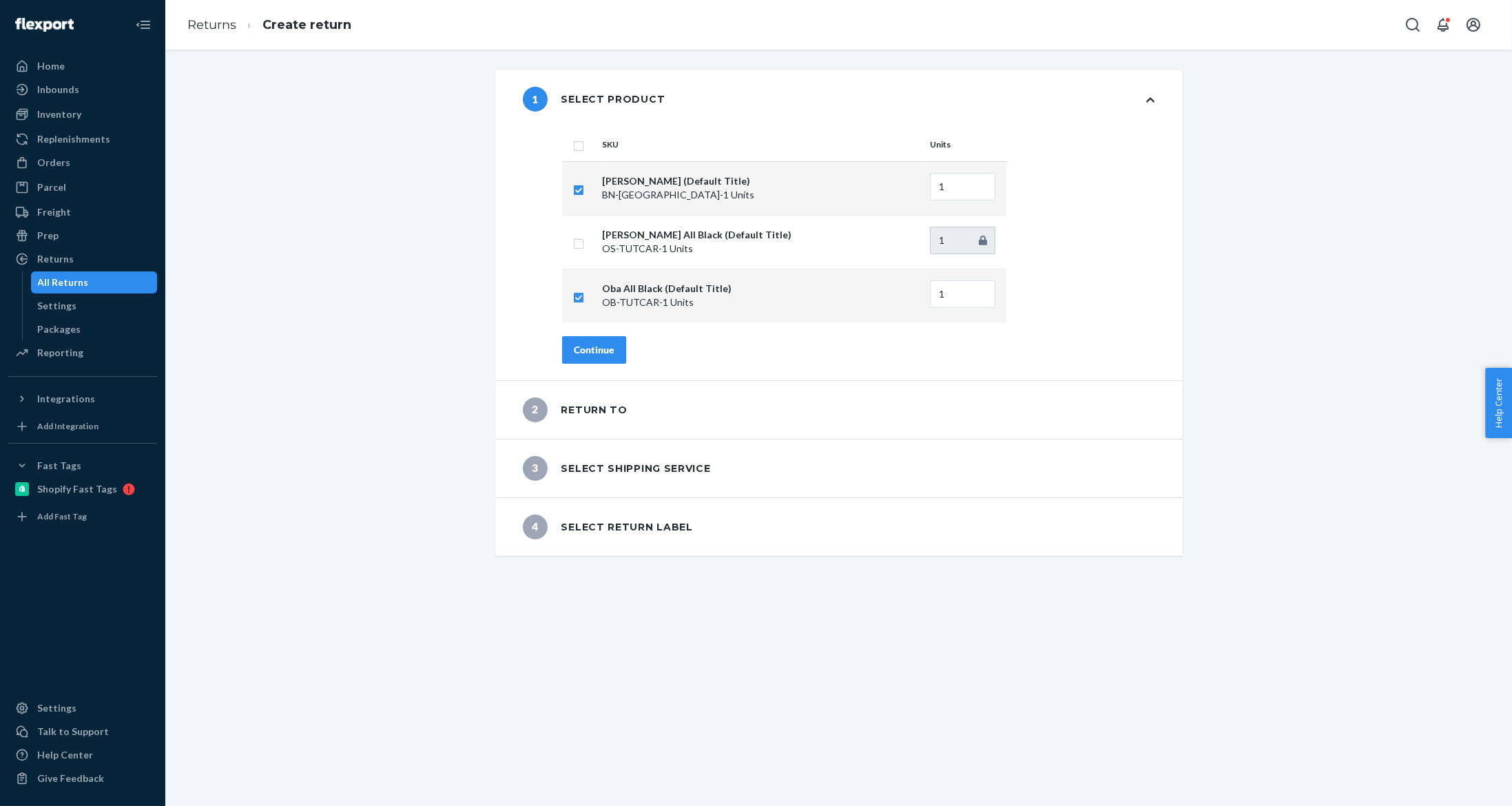
click at [581, 334] on div "SKU Units Binti Maroon Brown (Default Title) BN-MAROONGBROWN - 1 Units 1 Osei A…" at bounding box center [858, 254] width 647 height 252
click at [579, 343] on div "Continue" at bounding box center [594, 350] width 40 height 14
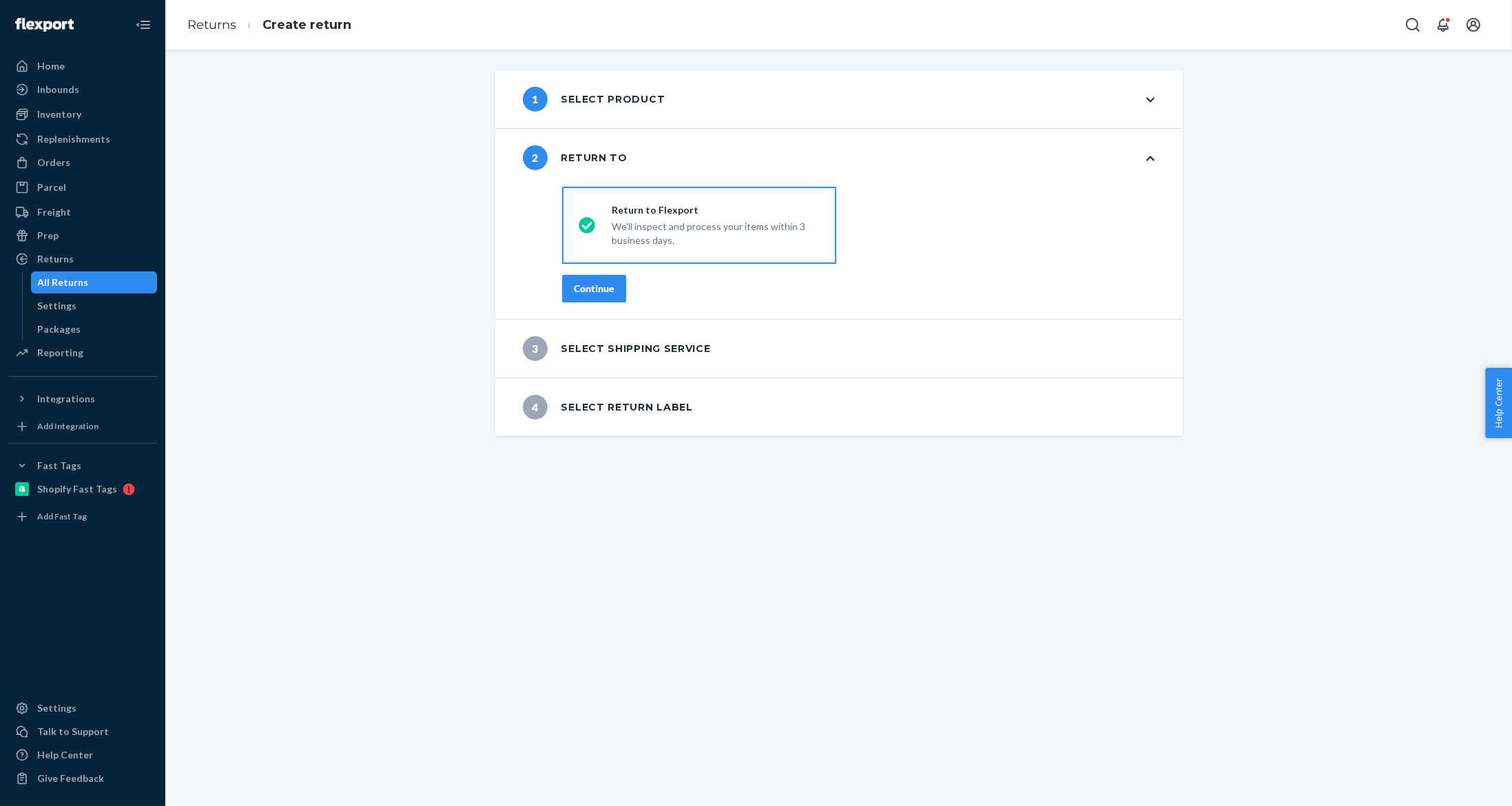
click at [582, 300] on button "Continue" at bounding box center [594, 289] width 64 height 27
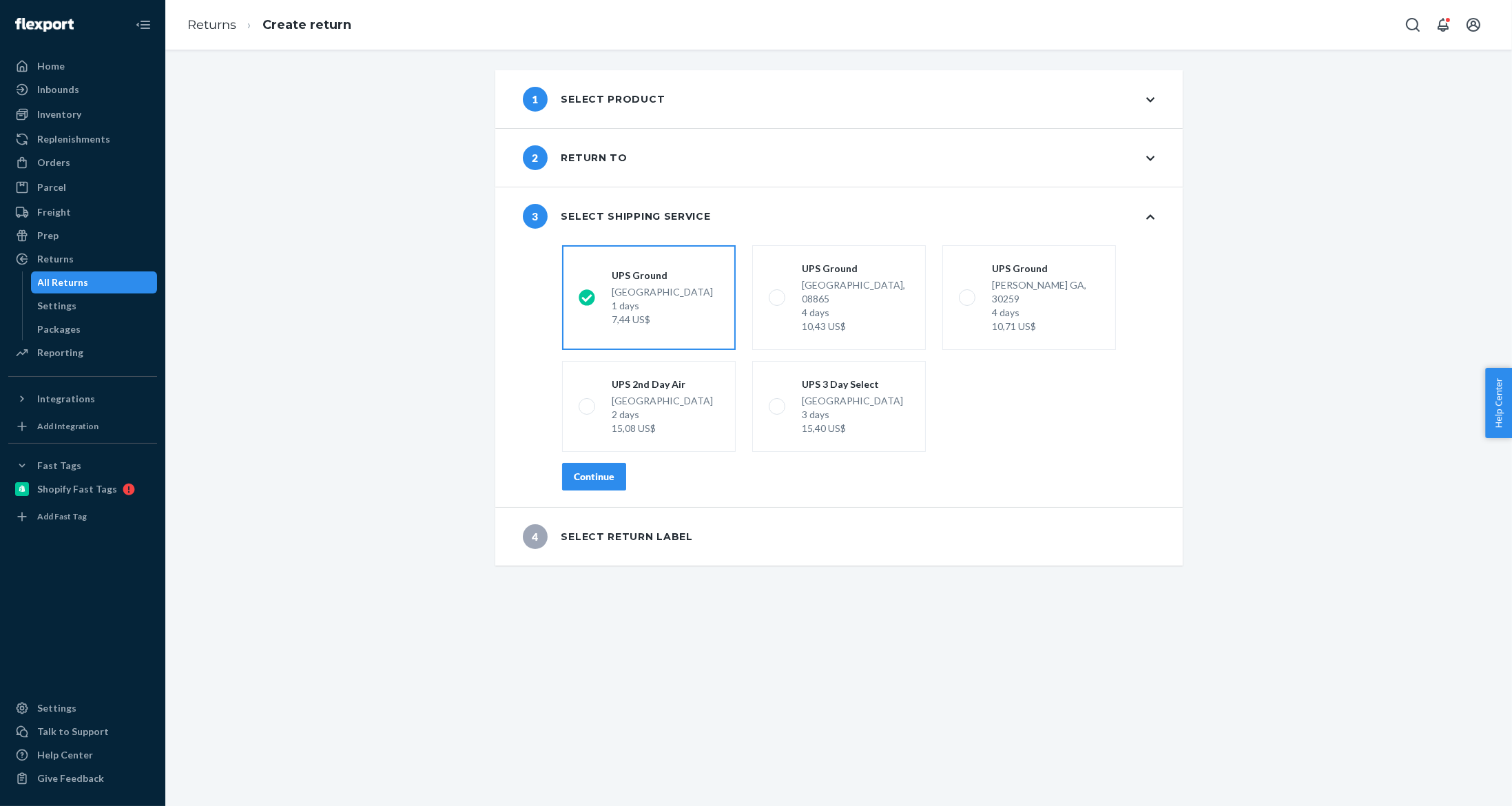
click at [580, 470] on div "Continue" at bounding box center [594, 476] width 40 height 14
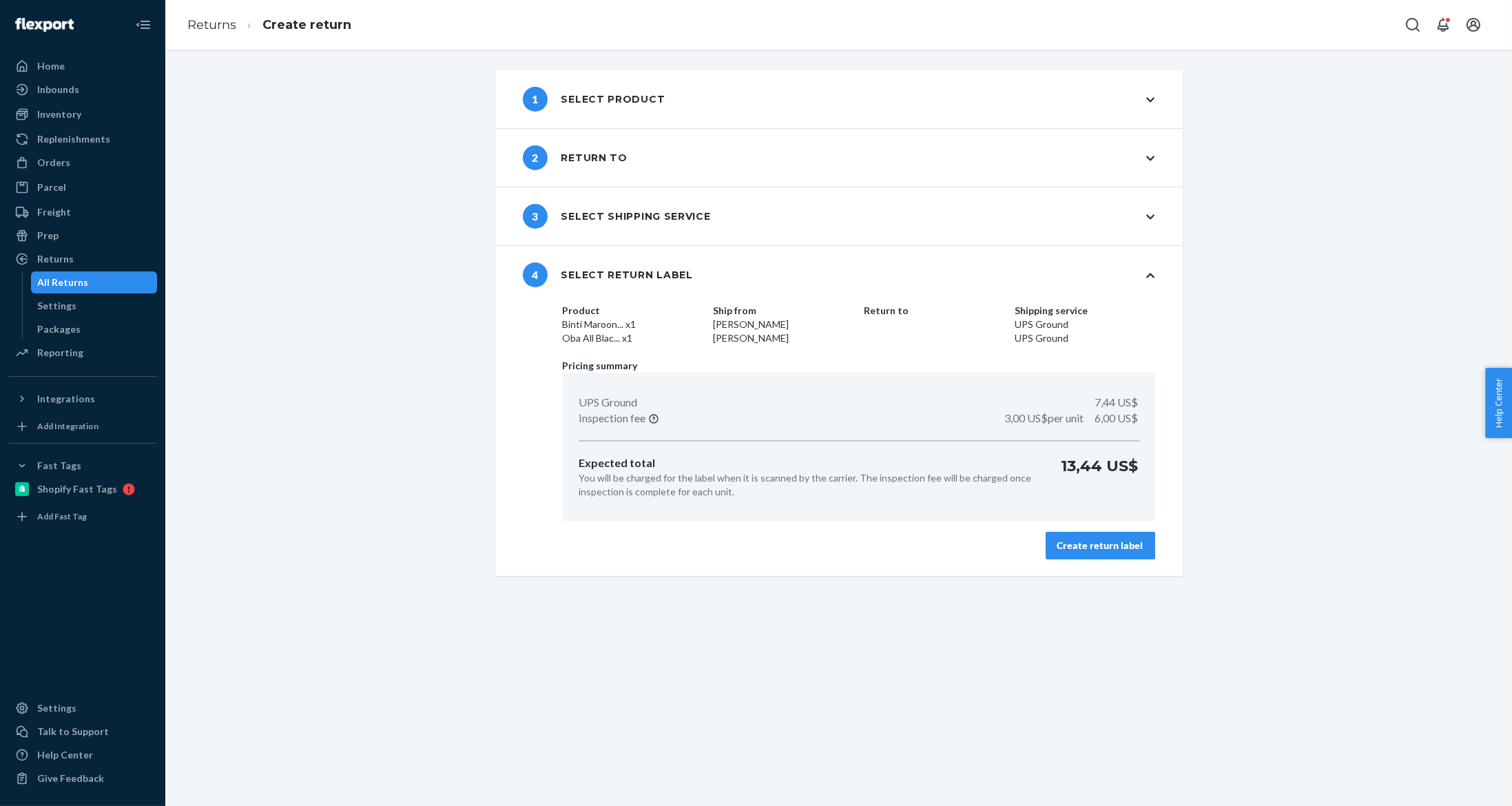
click at [1115, 549] on div "Create return label" at bounding box center [1101, 545] width 86 height 14
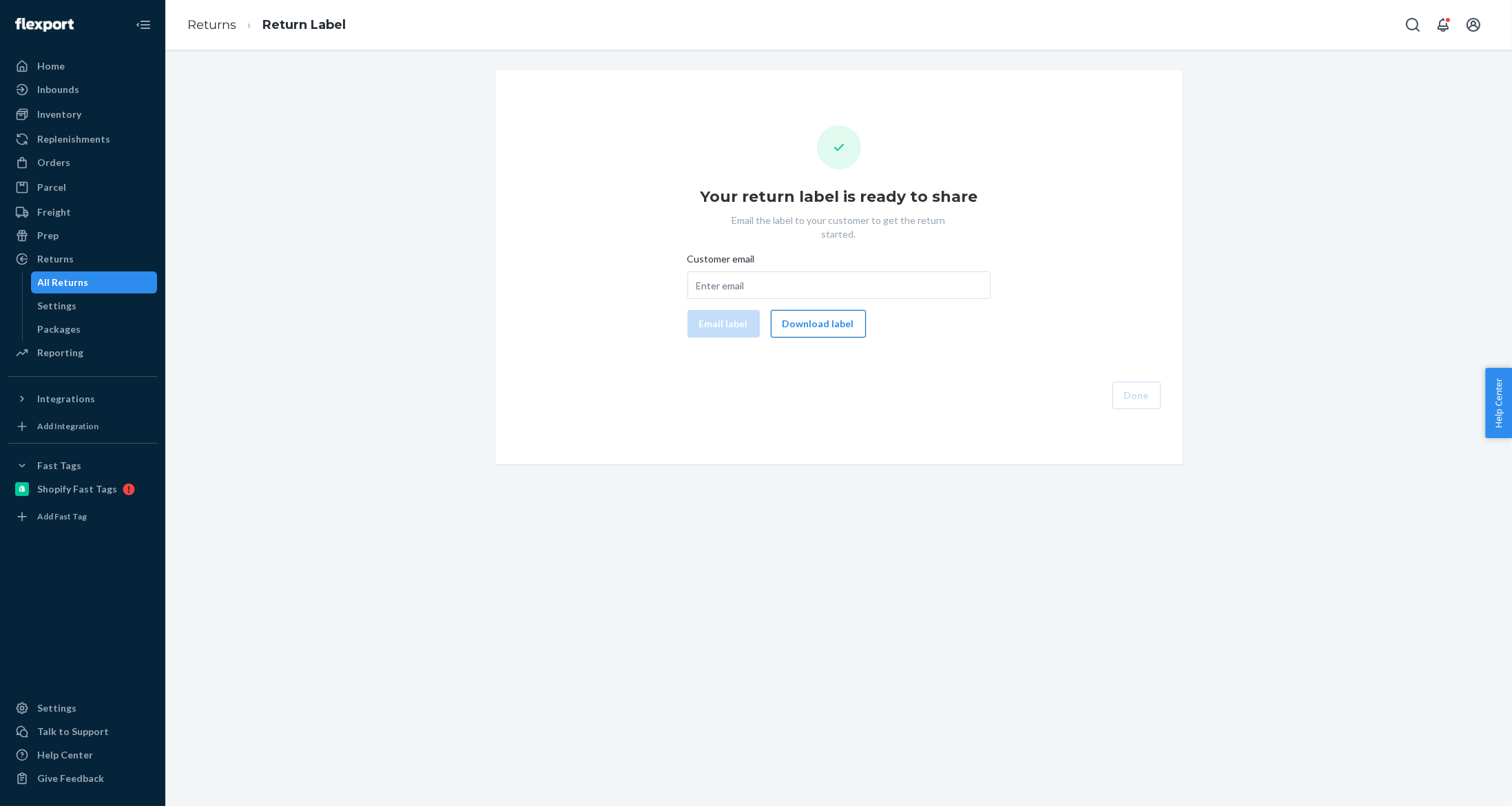
click at [783, 315] on button "Download label" at bounding box center [819, 324] width 95 height 27
click at [789, 252] on div "Customer email" at bounding box center [839, 261] width 303 height 19
click at [789, 271] on input "Customer email" at bounding box center [839, 285] width 303 height 27
click at [776, 271] on input "Customer email" at bounding box center [839, 285] width 303 height 27
paste input "daniellekennedy333@gmail.com"
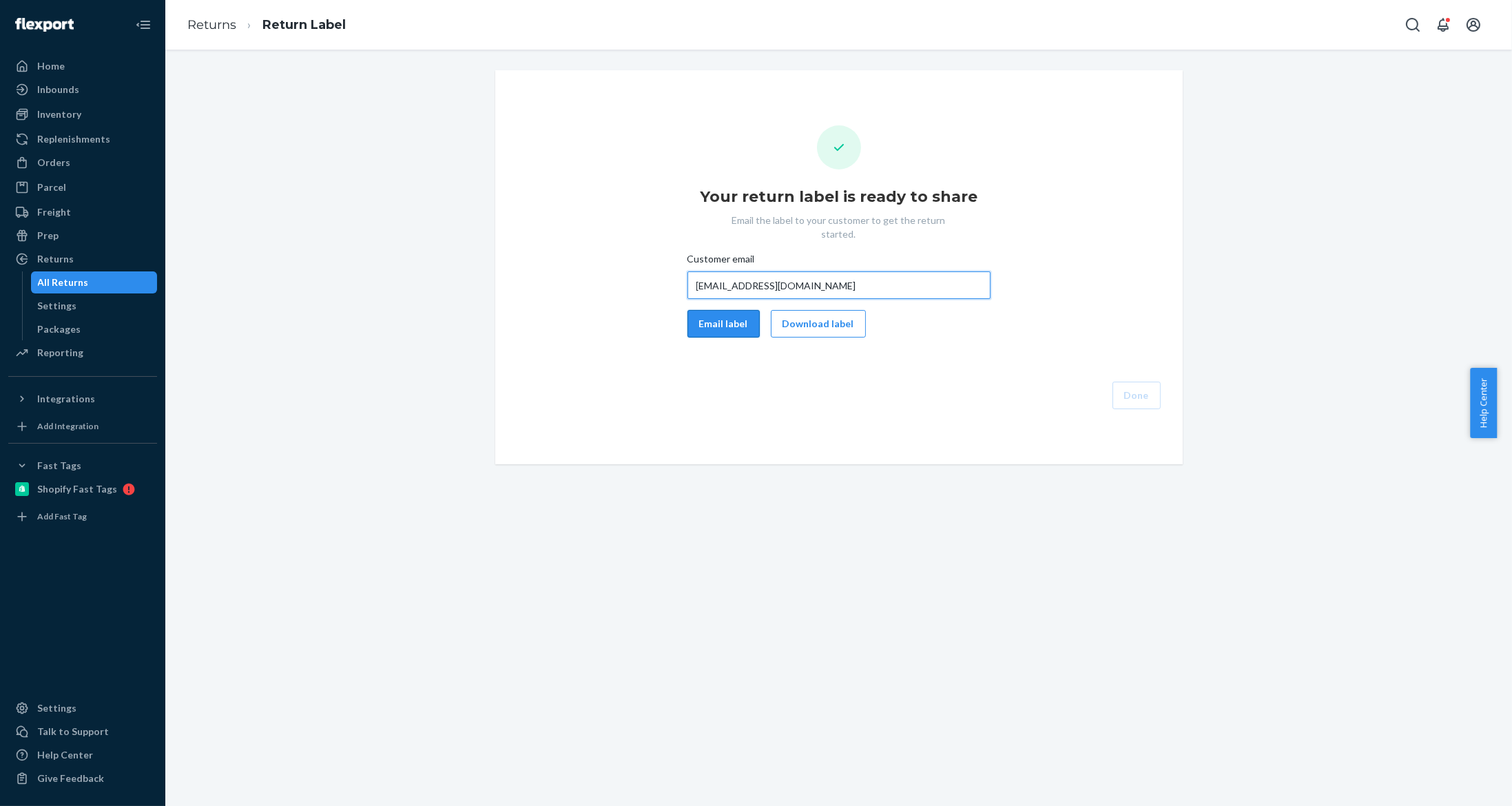
type input "daniellekennedy333@gmail.com"
drag, startPoint x: 731, startPoint y: 306, endPoint x: 541, endPoint y: 227, distance: 205.8
click at [725, 310] on button "Email label" at bounding box center [723, 324] width 72 height 27
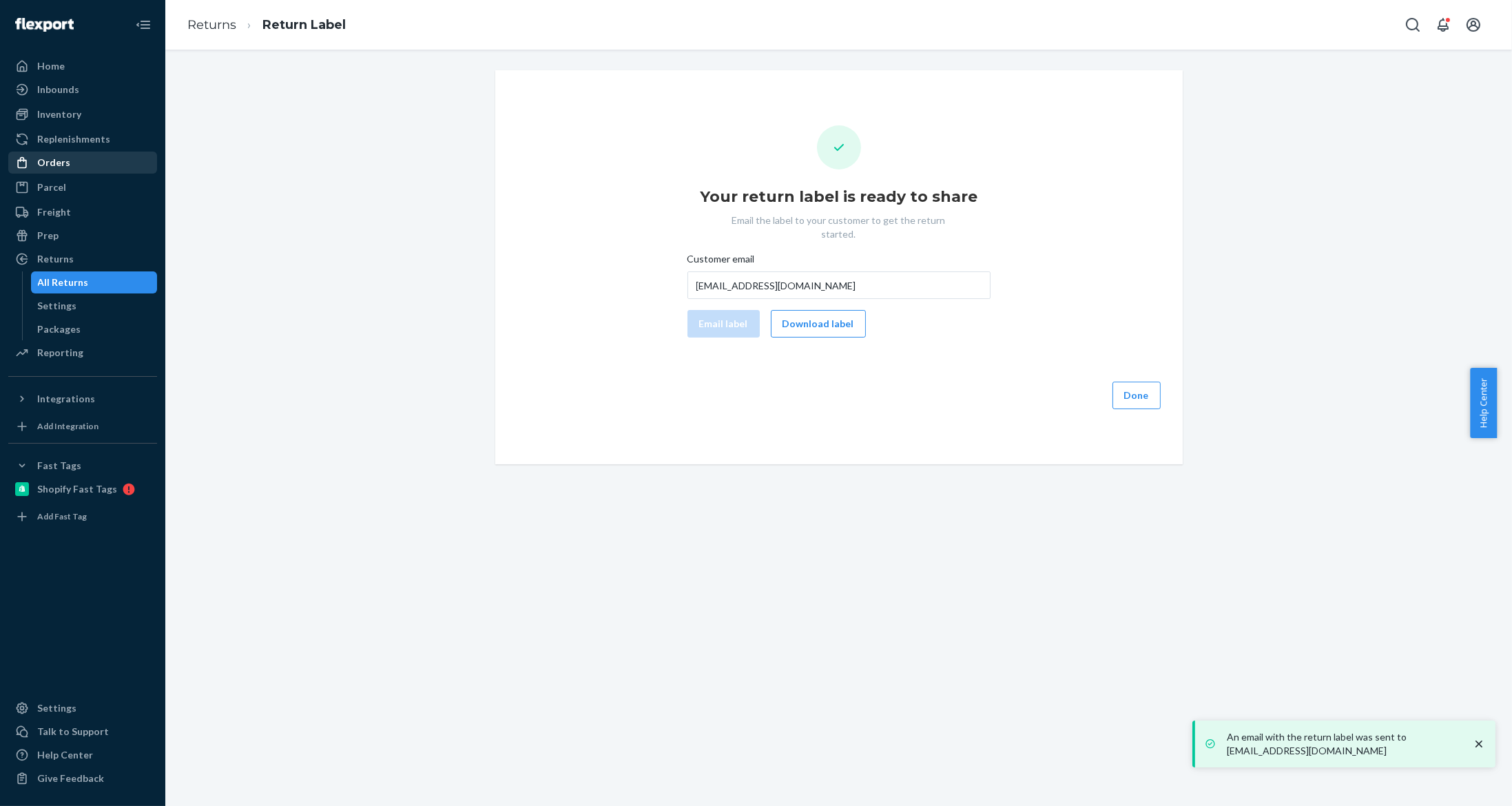
click at [75, 159] on div "Orders" at bounding box center [82, 162] width 146 height 19
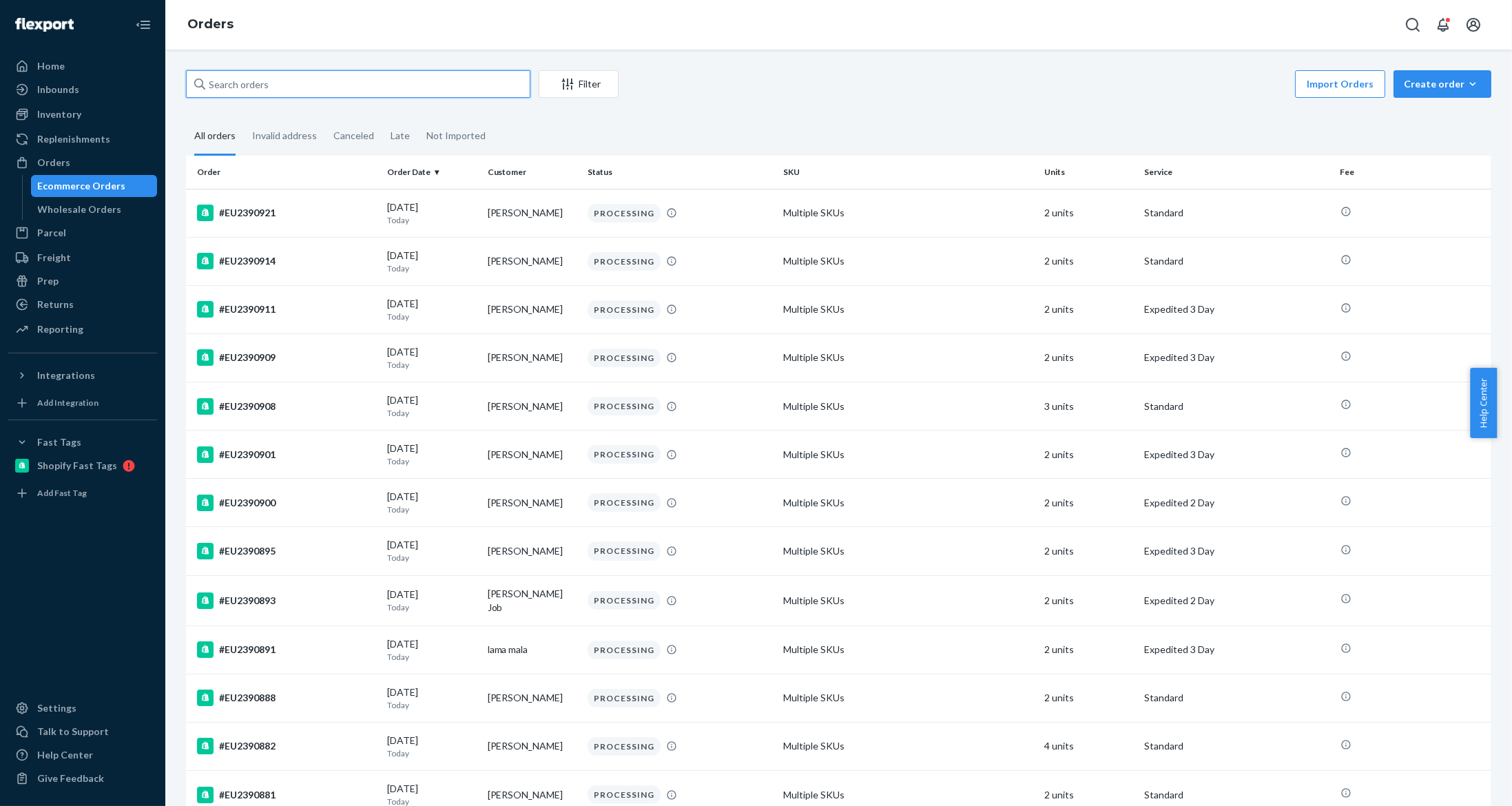
click at [240, 86] on input "text" at bounding box center [358, 84] width 344 height 27
paste input "EU2384094"
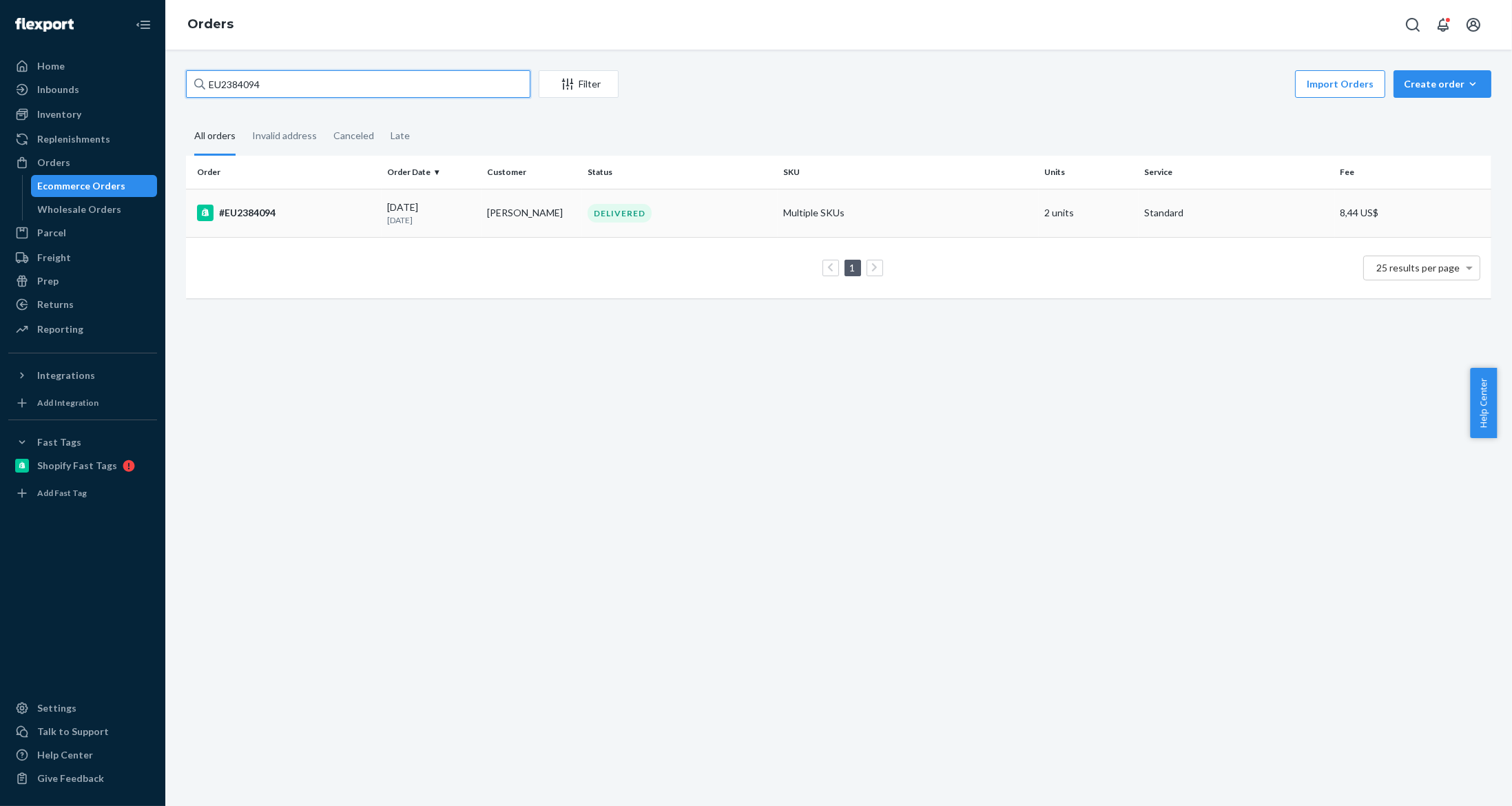
type input "EU2384094"
click at [647, 212] on div "DELIVERED" at bounding box center [680, 213] width 190 height 18
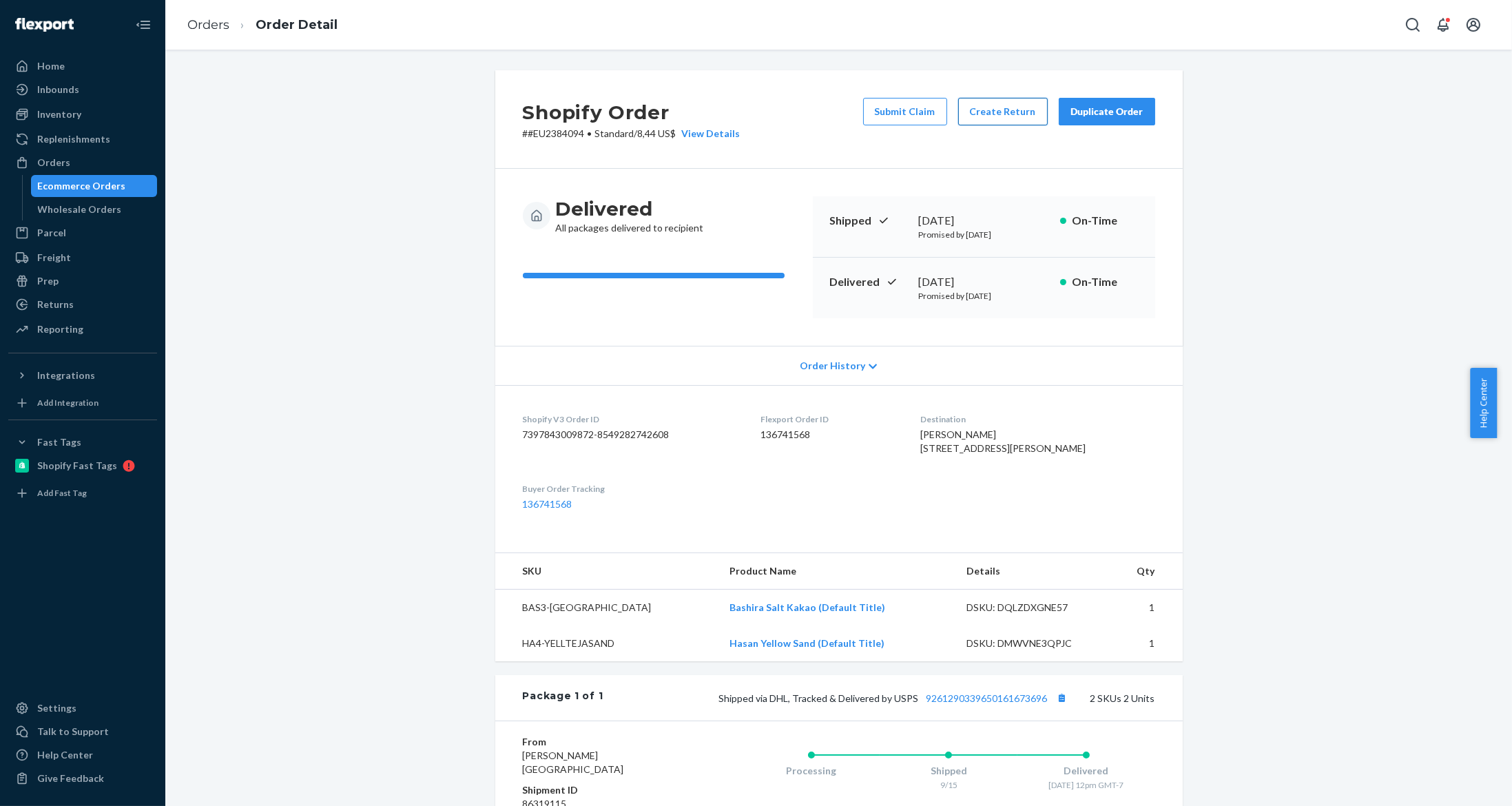
click at [995, 109] on button "Create Return" at bounding box center [1004, 112] width 90 height 27
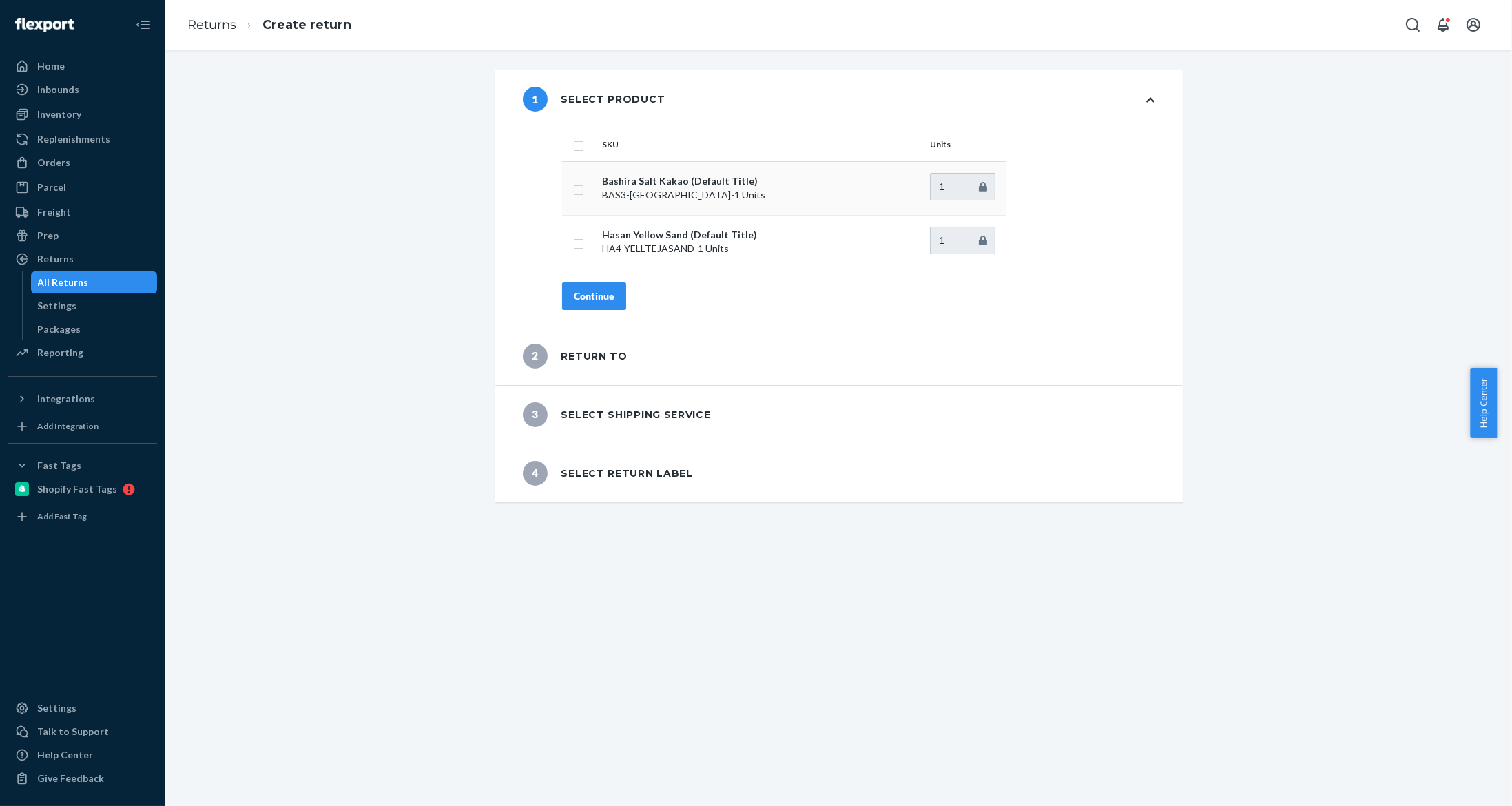
click at [566, 196] on td at bounding box center [580, 188] width 35 height 54
click at [566, 180] on td at bounding box center [580, 188] width 35 height 54
click at [573, 182] on input "checkbox" at bounding box center [579, 189] width 11 height 15
checkbox input "true"
click at [574, 289] on div "Continue" at bounding box center [594, 296] width 40 height 14
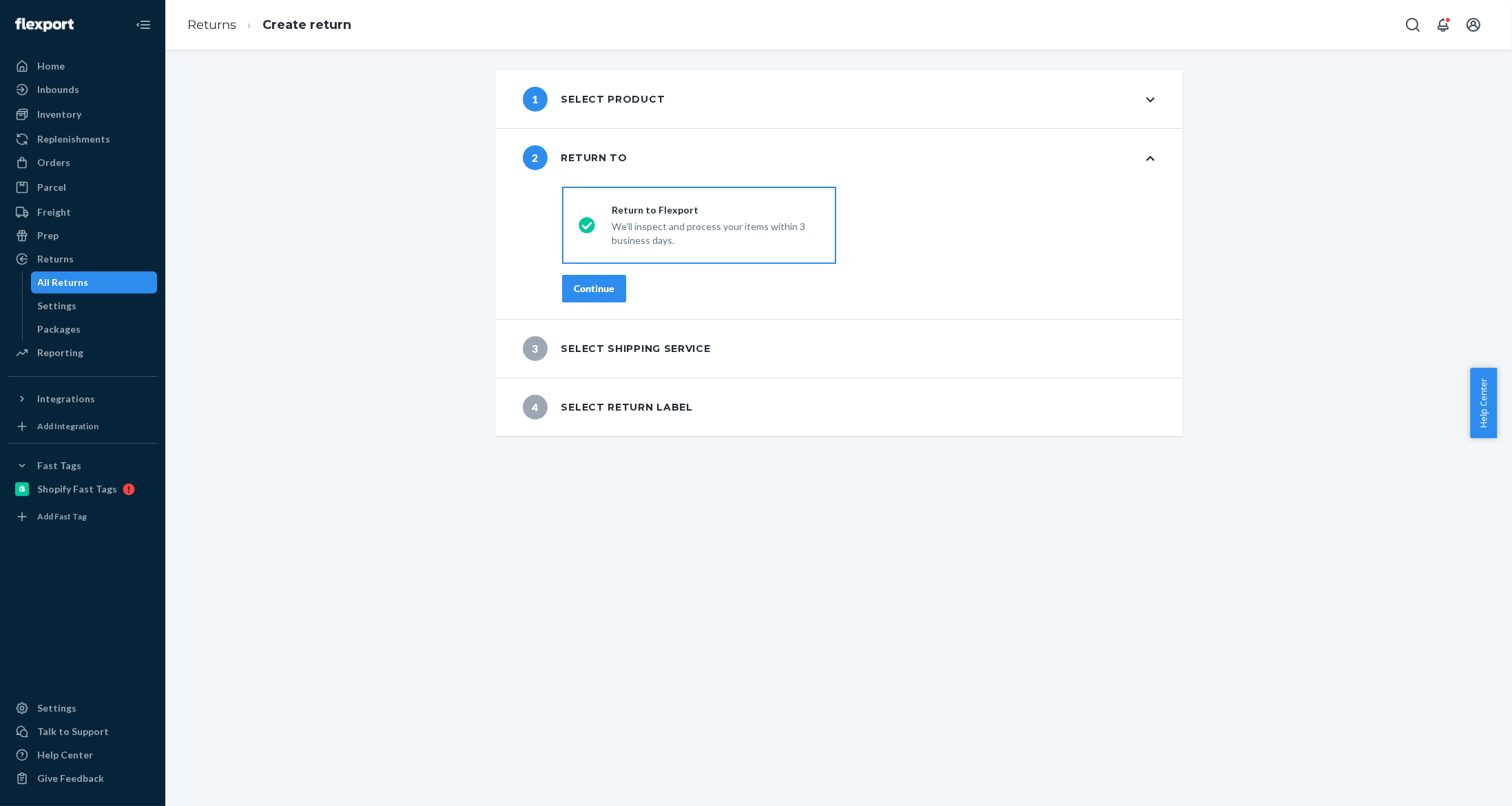
click at [582, 288] on div "Continue" at bounding box center [594, 289] width 40 height 14
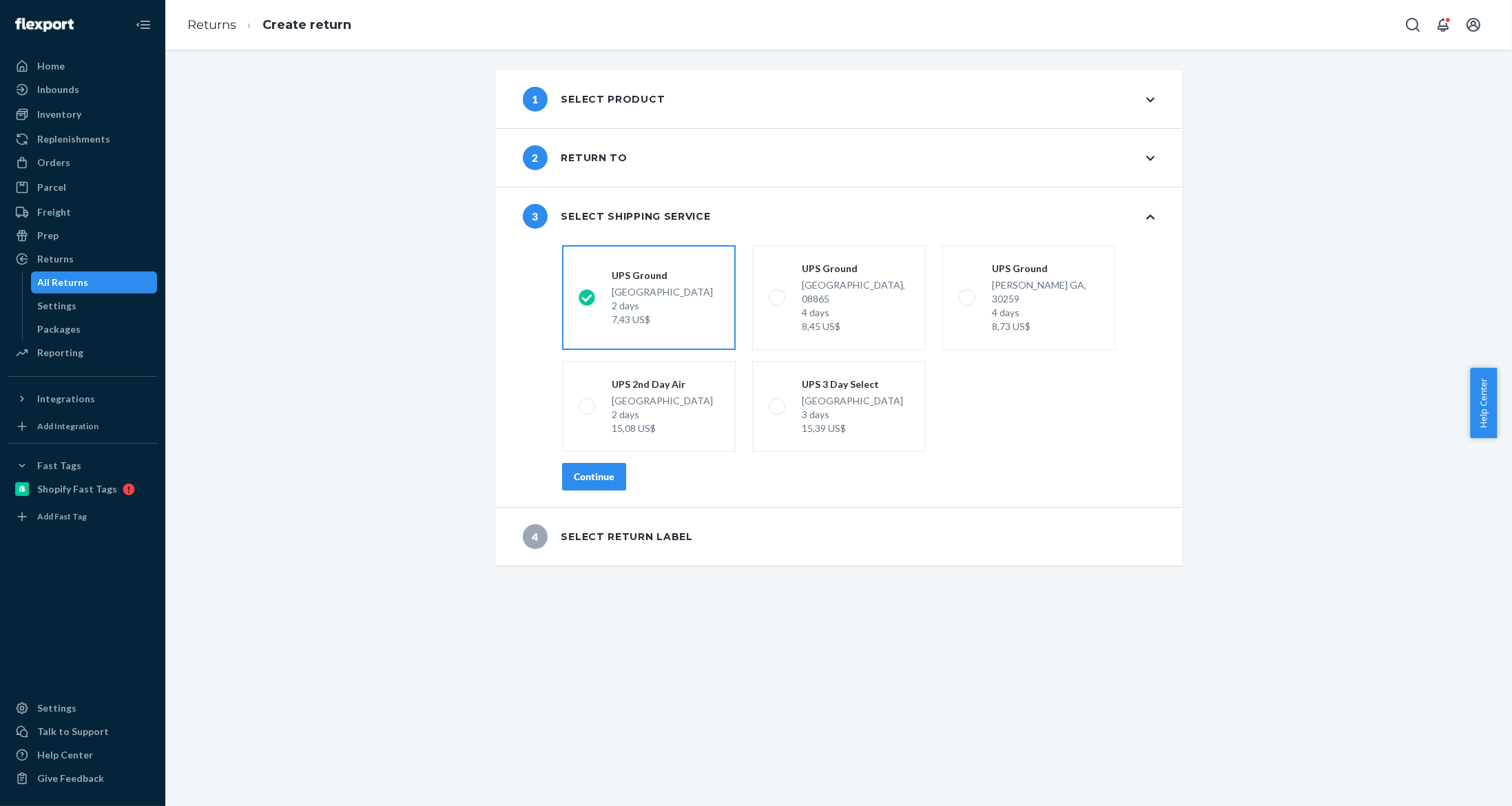
click at [599, 470] on div "Continue" at bounding box center [594, 476] width 40 height 14
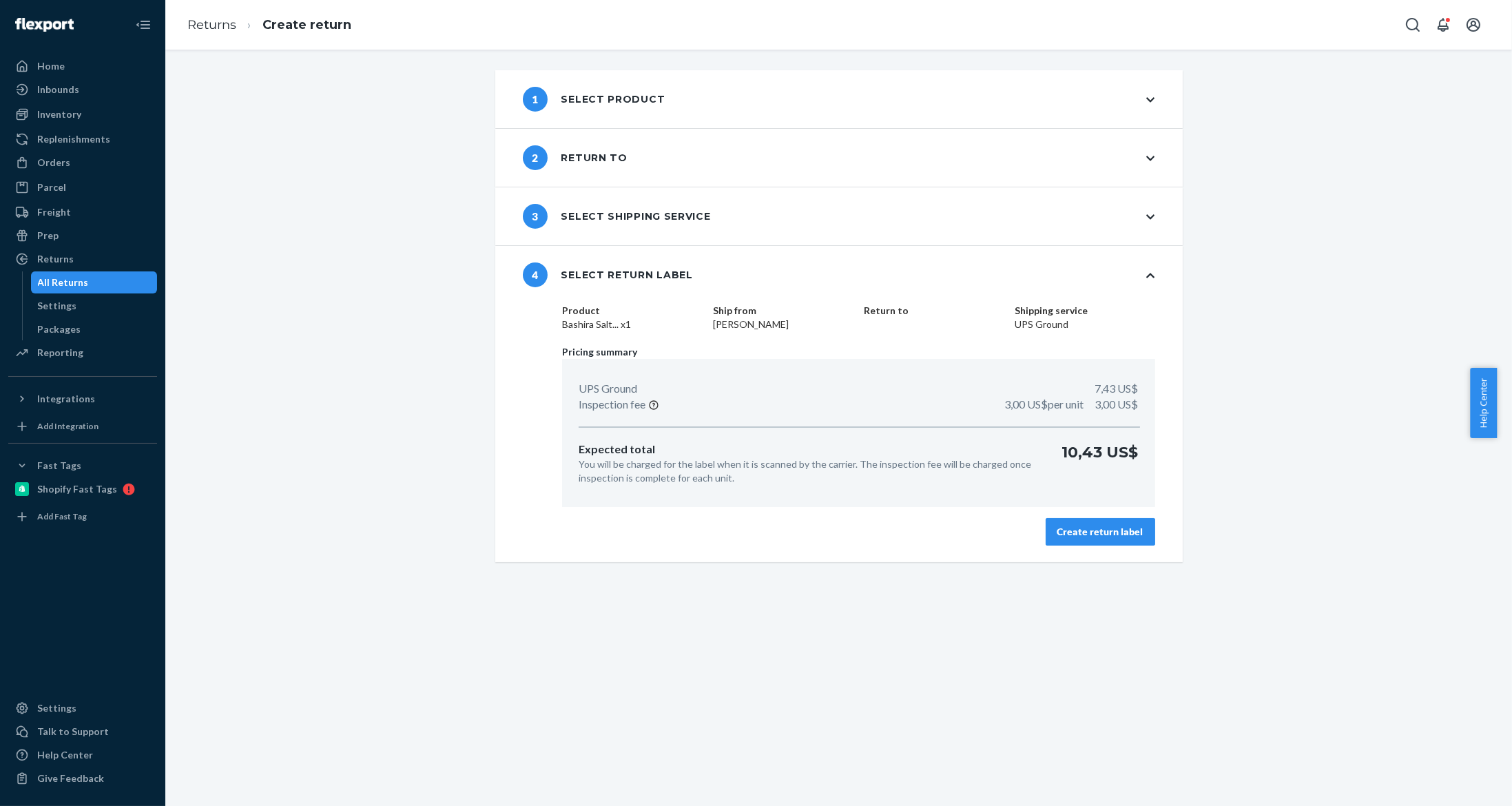
click at [1106, 532] on div "Create return label" at bounding box center [1101, 531] width 86 height 14
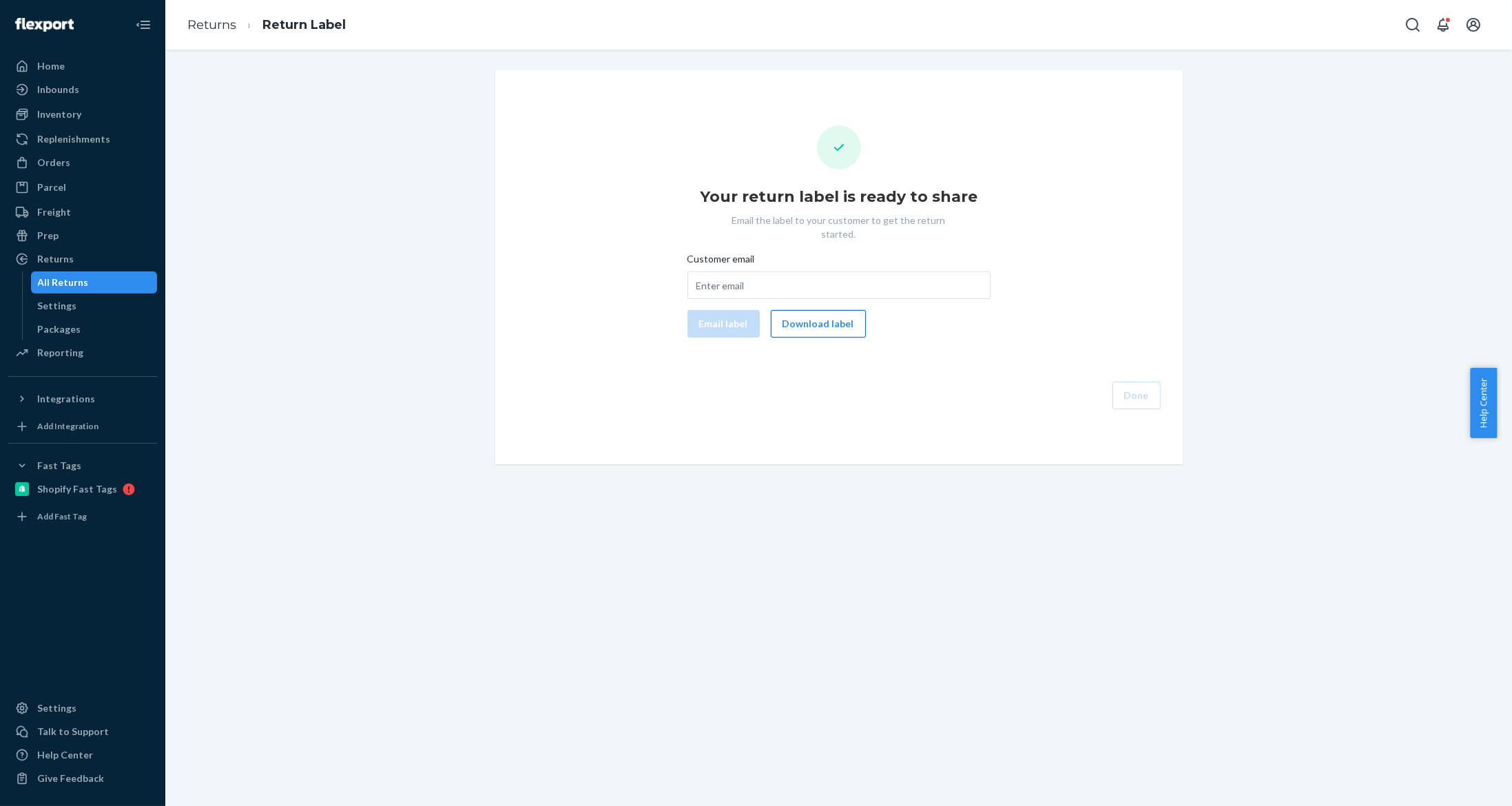
click at [827, 319] on button "Download label" at bounding box center [819, 324] width 95 height 27
drag, startPoint x: 761, startPoint y: 276, endPoint x: 719, endPoint y: 307, distance: 52.2
click at [761, 276] on input "Customer email" at bounding box center [839, 285] width 303 height 27
paste input "[EMAIL_ADDRESS][DOMAIN_NAME]"
type input "[EMAIL_ADDRESS][DOMAIN_NAME]"
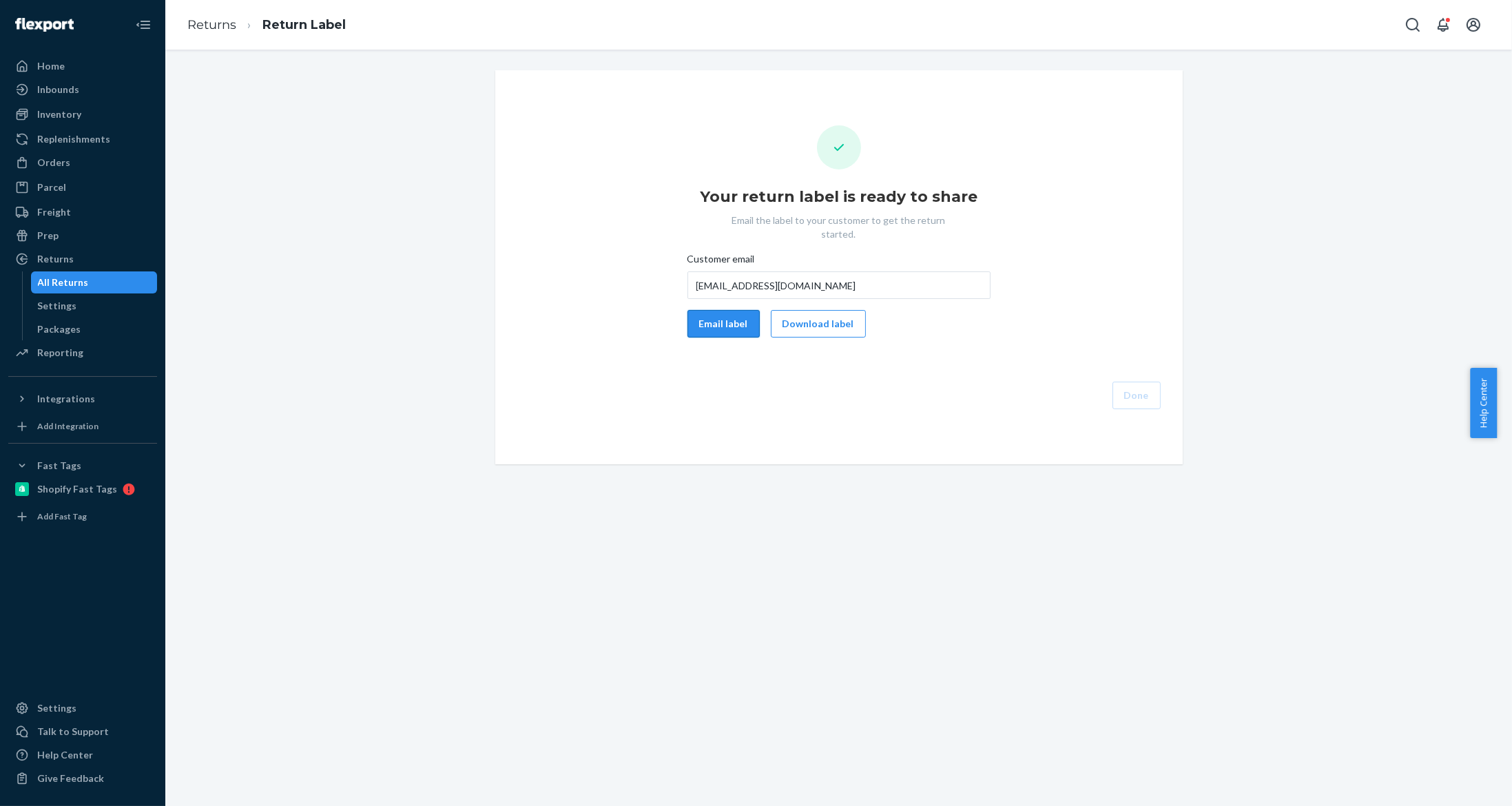
click at [706, 321] on button "Email label" at bounding box center [723, 324] width 72 height 27
